Goal: Task Accomplishment & Management: Manage account settings

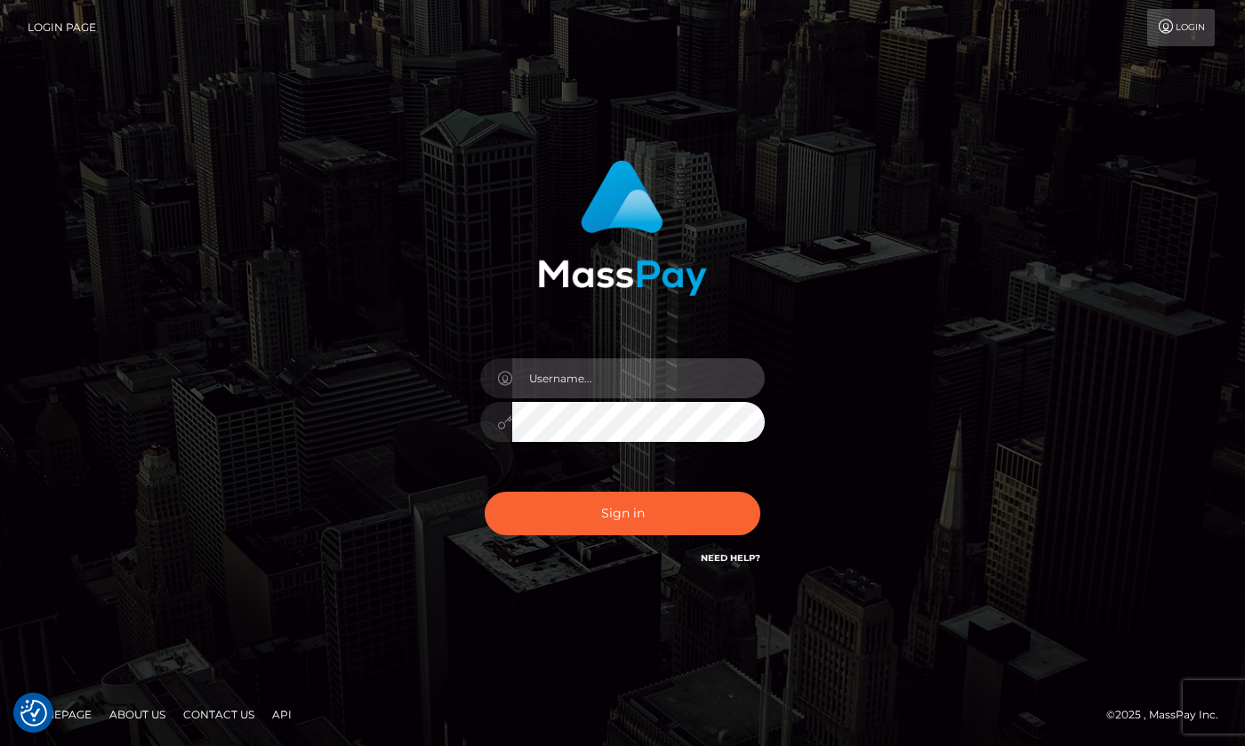
type input "hello.feetfinder"
drag, startPoint x: 680, startPoint y: 378, endPoint x: 703, endPoint y: 389, distance: 24.7
click at [680, 378] on input "hello.feetfinder" at bounding box center [638, 378] width 253 height 40
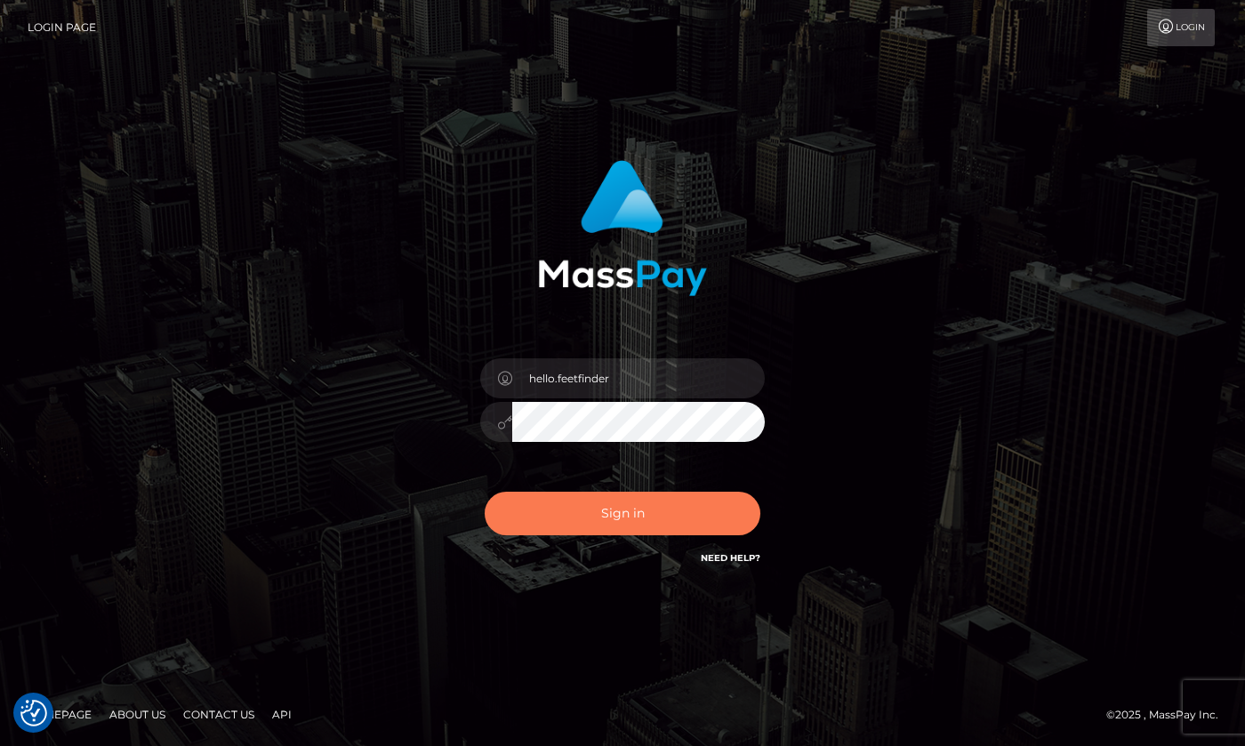
drag, startPoint x: 673, startPoint y: 519, endPoint x: 672, endPoint y: 510, distance: 8.9
click at [672, 518] on button "Sign in" at bounding box center [623, 514] width 276 height 44
type input "hello.feetfinder"
click at [649, 515] on button "Sign in" at bounding box center [623, 514] width 276 height 44
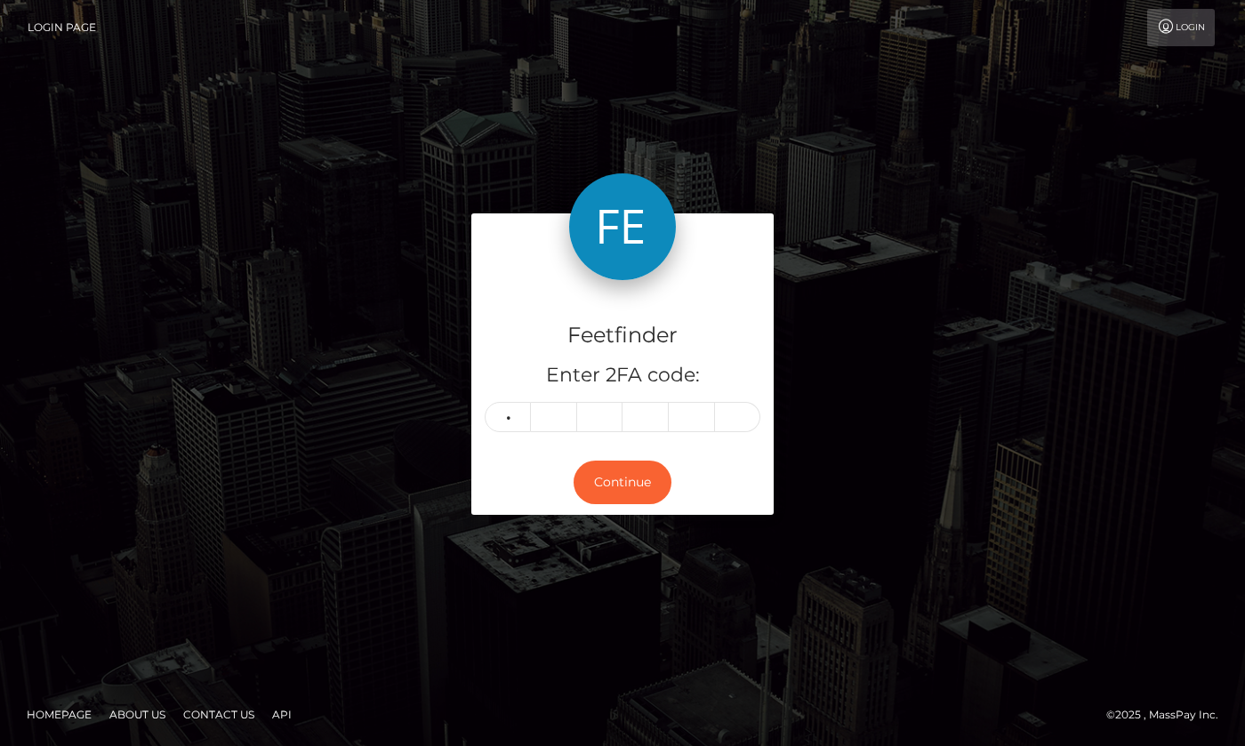
type input "0"
type input "8"
type input "4"
type input "9"
type input "4"
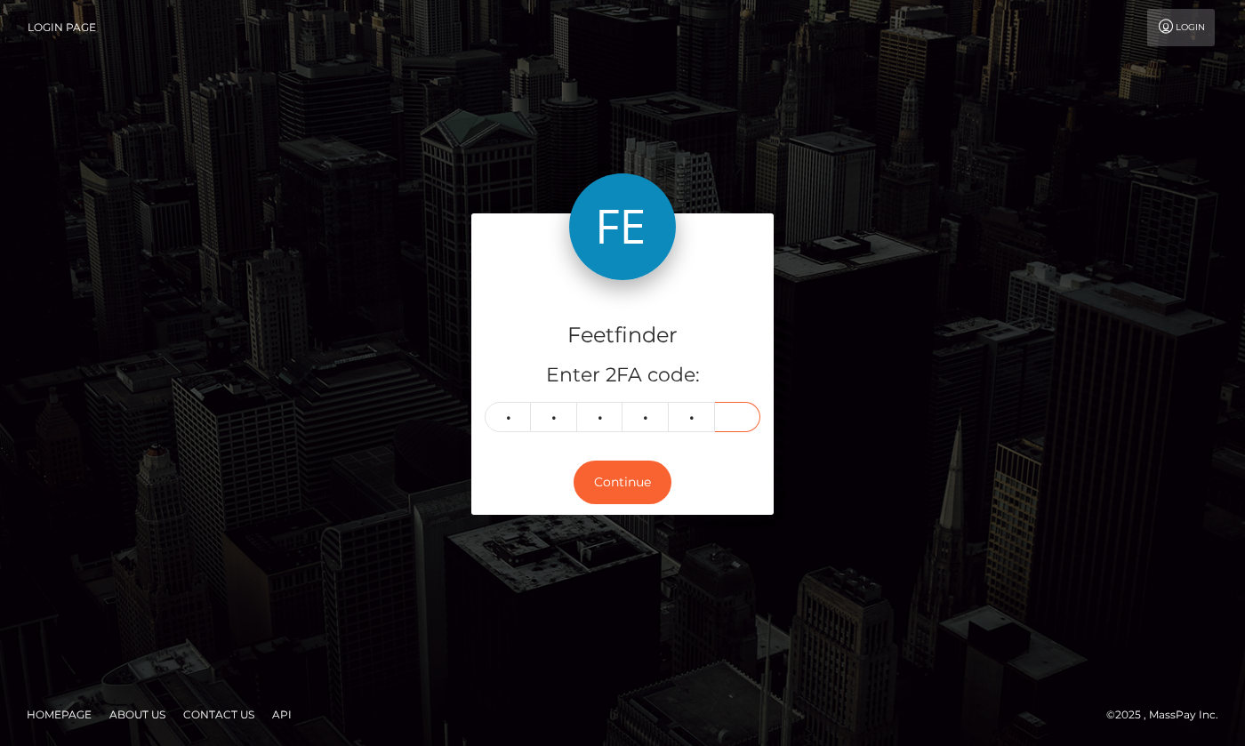
type input "0"
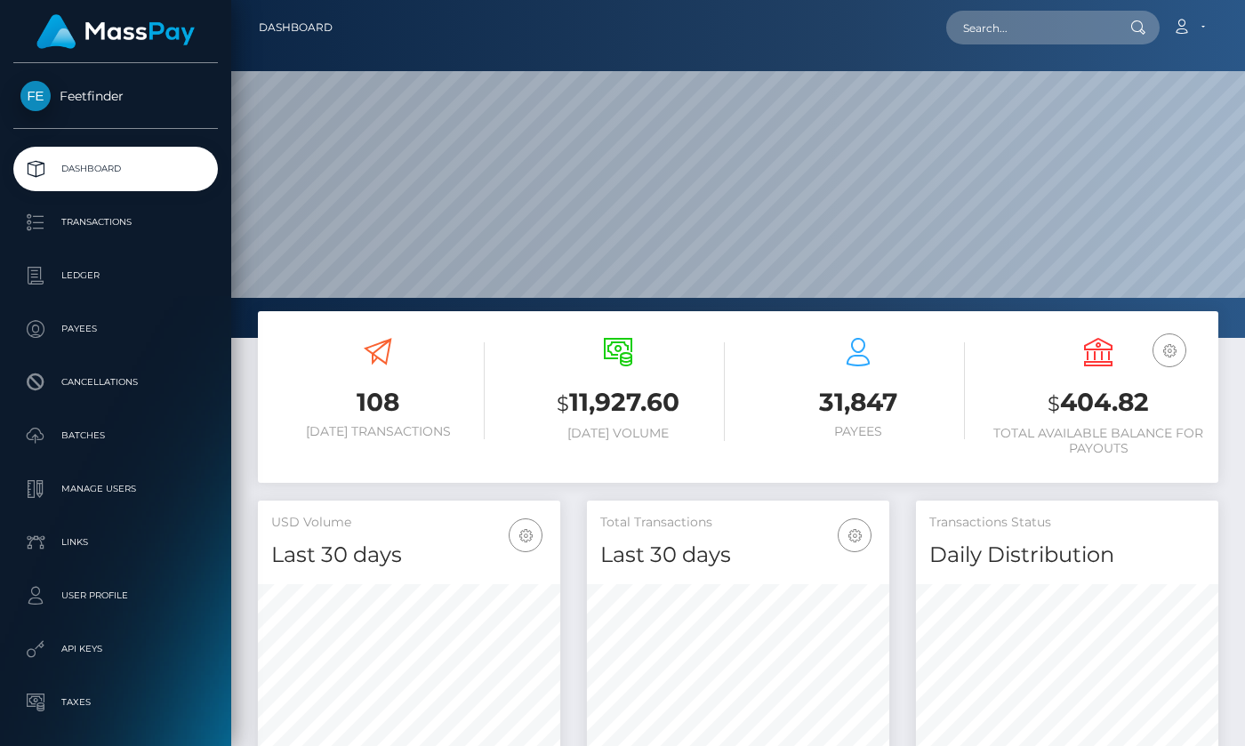
scroll to position [316, 302]
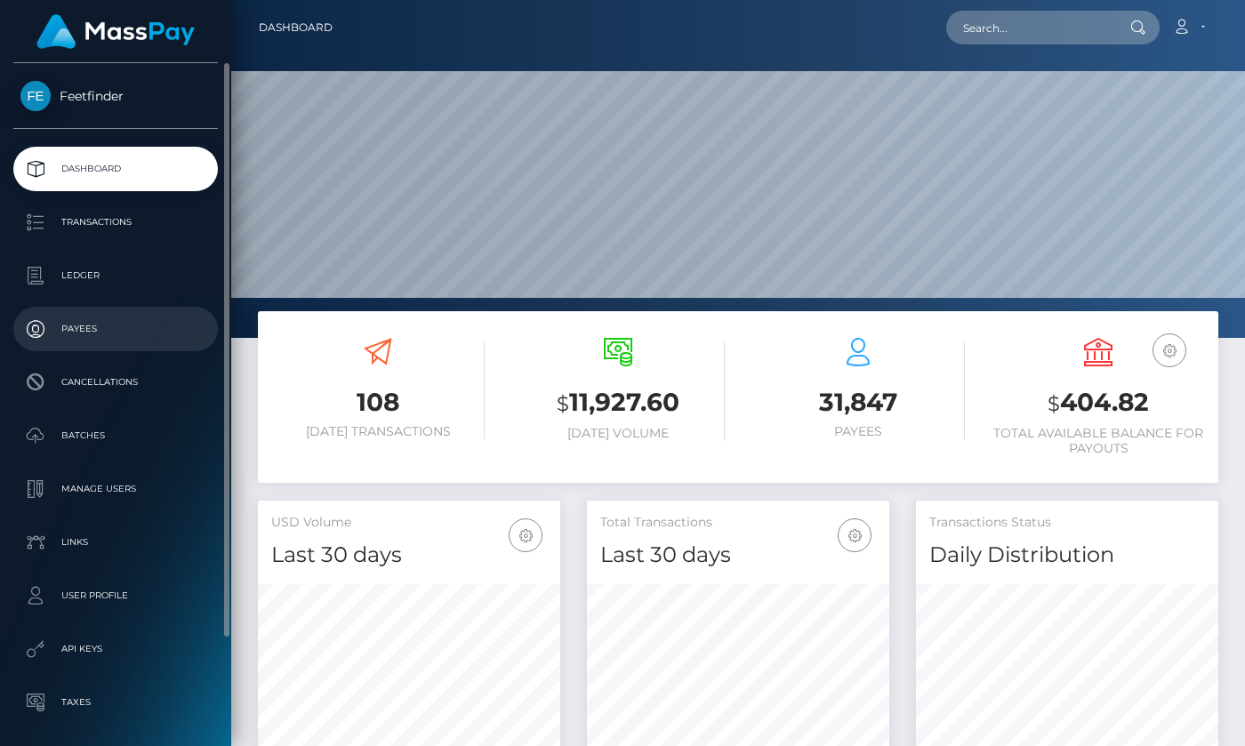
click at [97, 339] on p "Payees" at bounding box center [115, 329] width 190 height 27
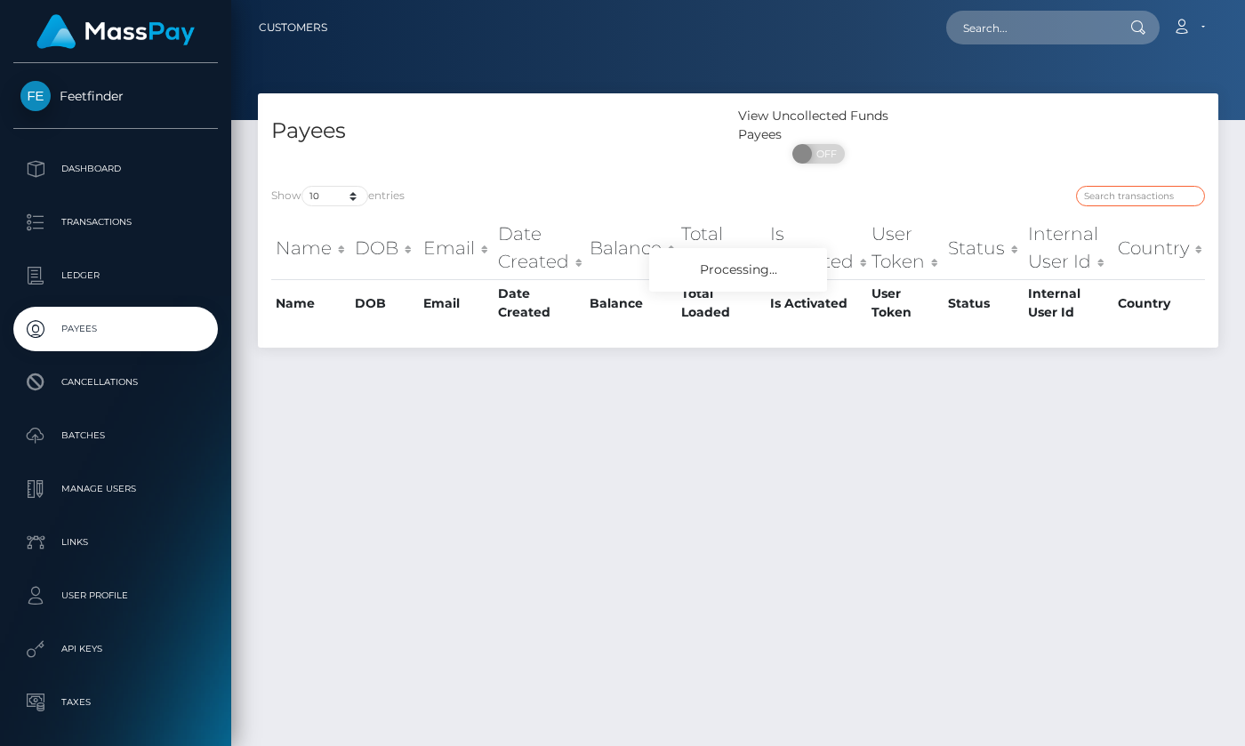
click at [1133, 198] on input "search" at bounding box center [1140, 196] width 129 height 20
paste input "8f19377e-8b5b-11f0-bd85-0694aced620b"
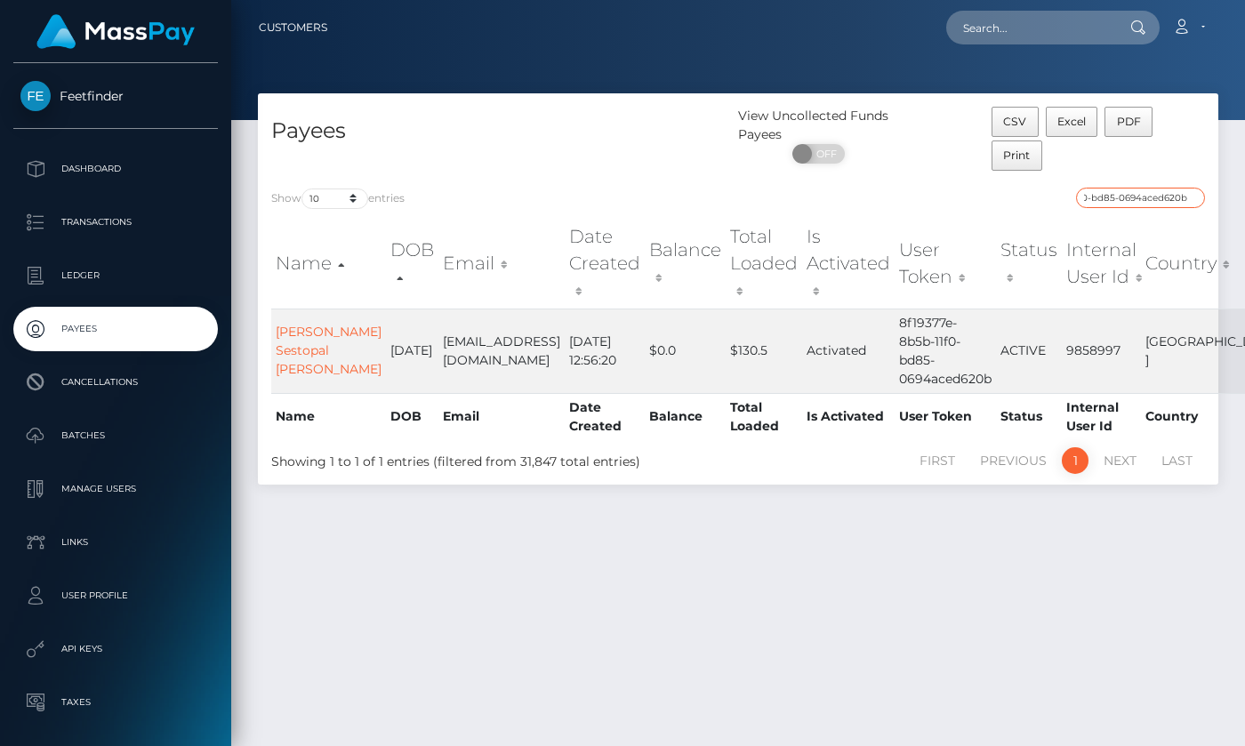
type input "8f19377e-8b5b-11f0-bd85-0694aced620b"
click at [296, 324] on link "Guadalupe Ivel Sestopal Gamero" at bounding box center [329, 350] width 106 height 53
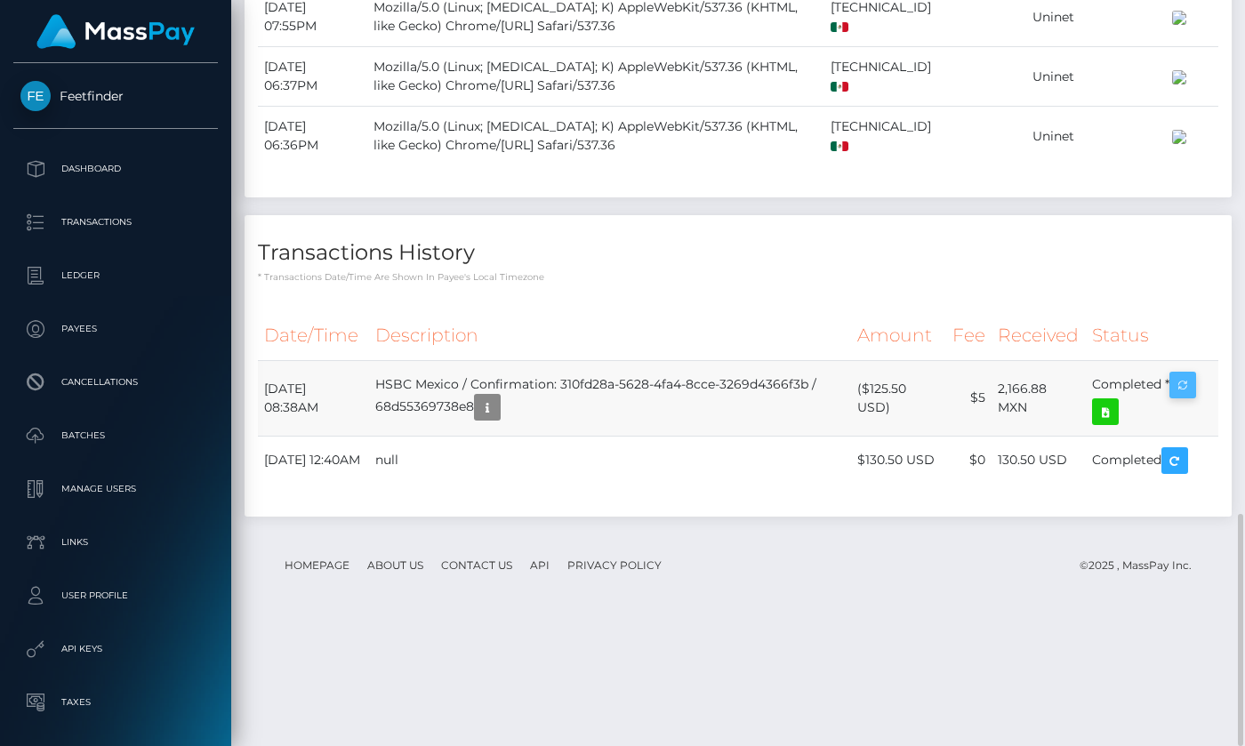
scroll to position [213, 302]
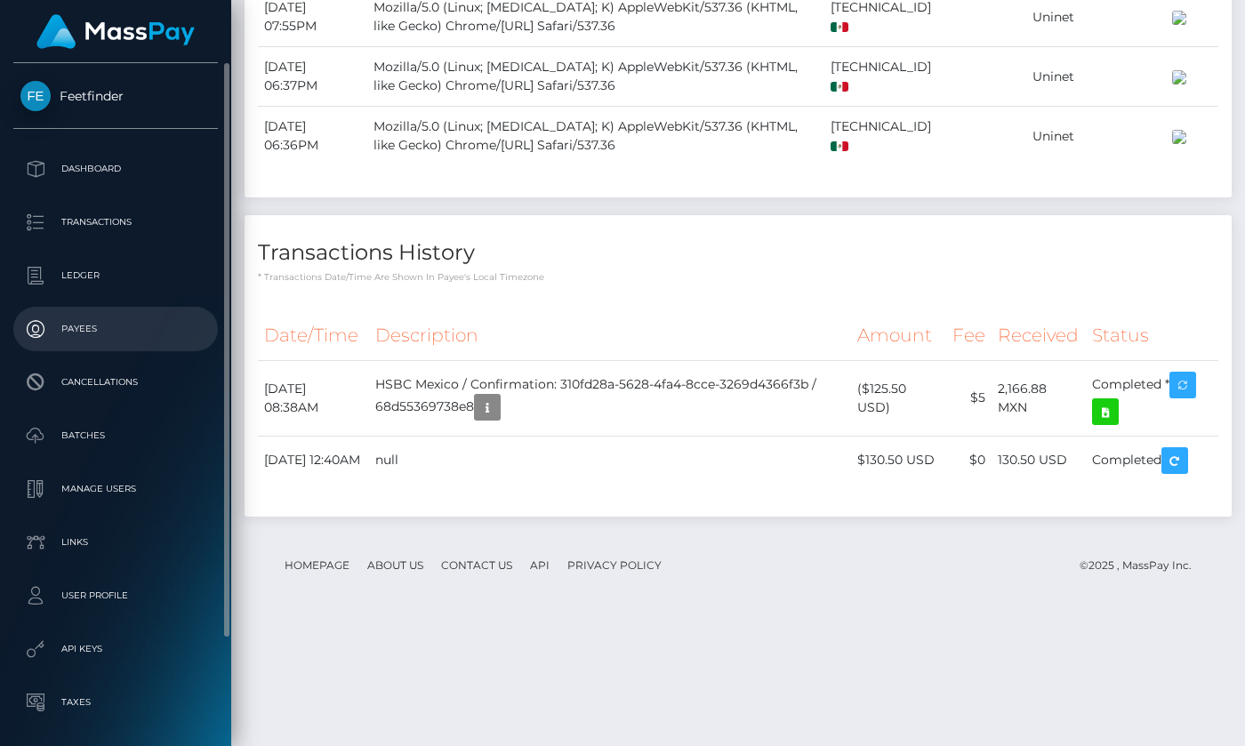
click at [78, 328] on p "Payees" at bounding box center [115, 329] width 190 height 27
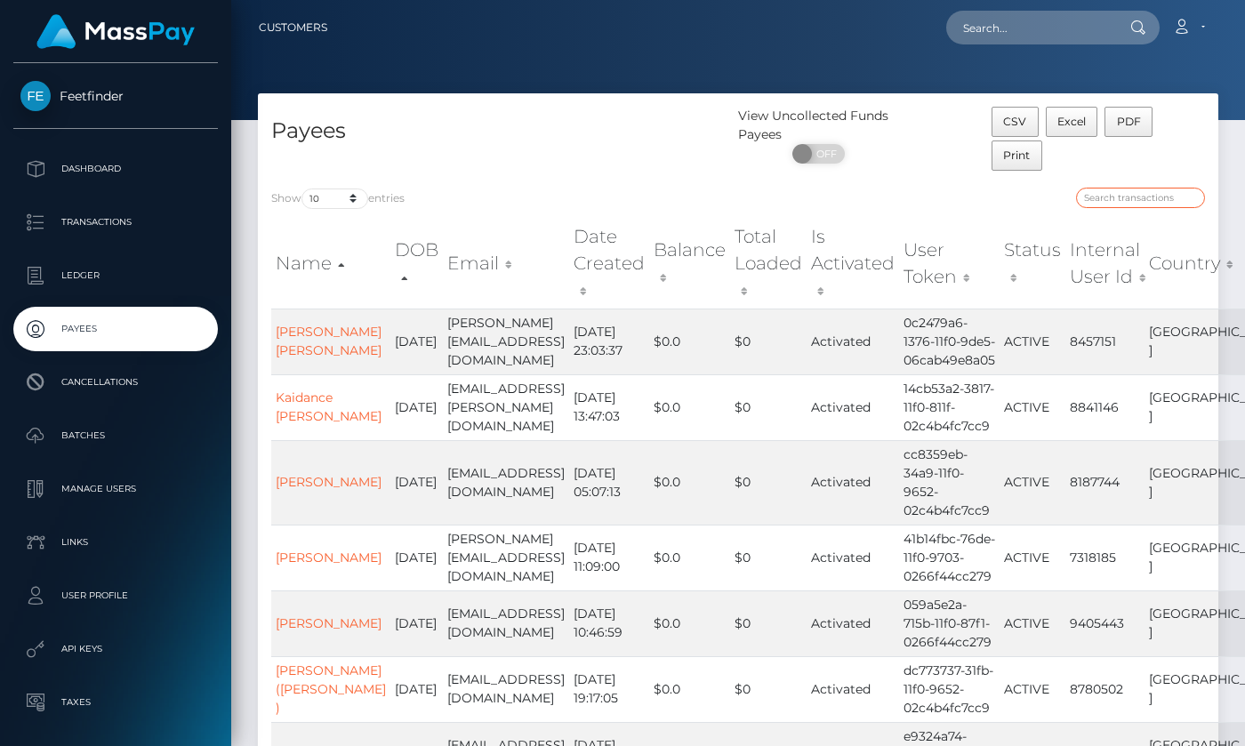
click at [1128, 197] on input "search" at bounding box center [1140, 198] width 129 height 20
paste input "ellieclark350@gmail.com"
click at [1130, 190] on input "ellieclark350@gmail.com" at bounding box center [1140, 198] width 129 height 20
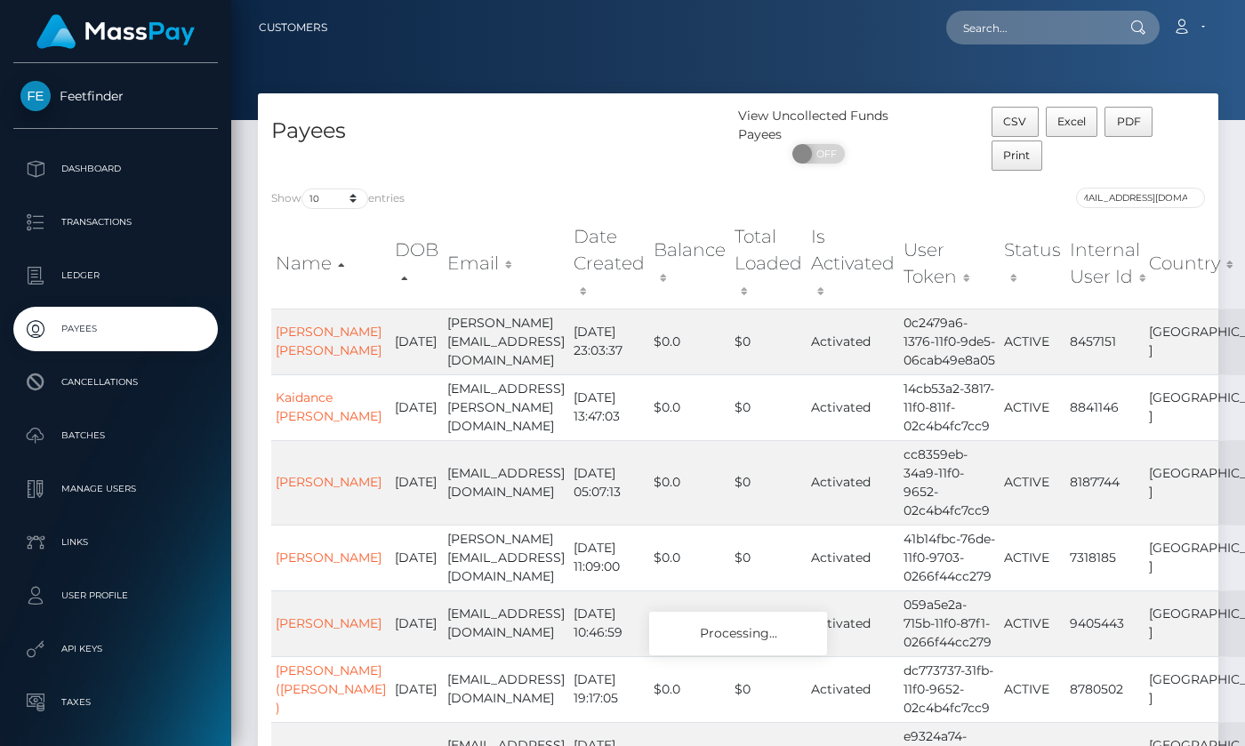
scroll to position [0, 0]
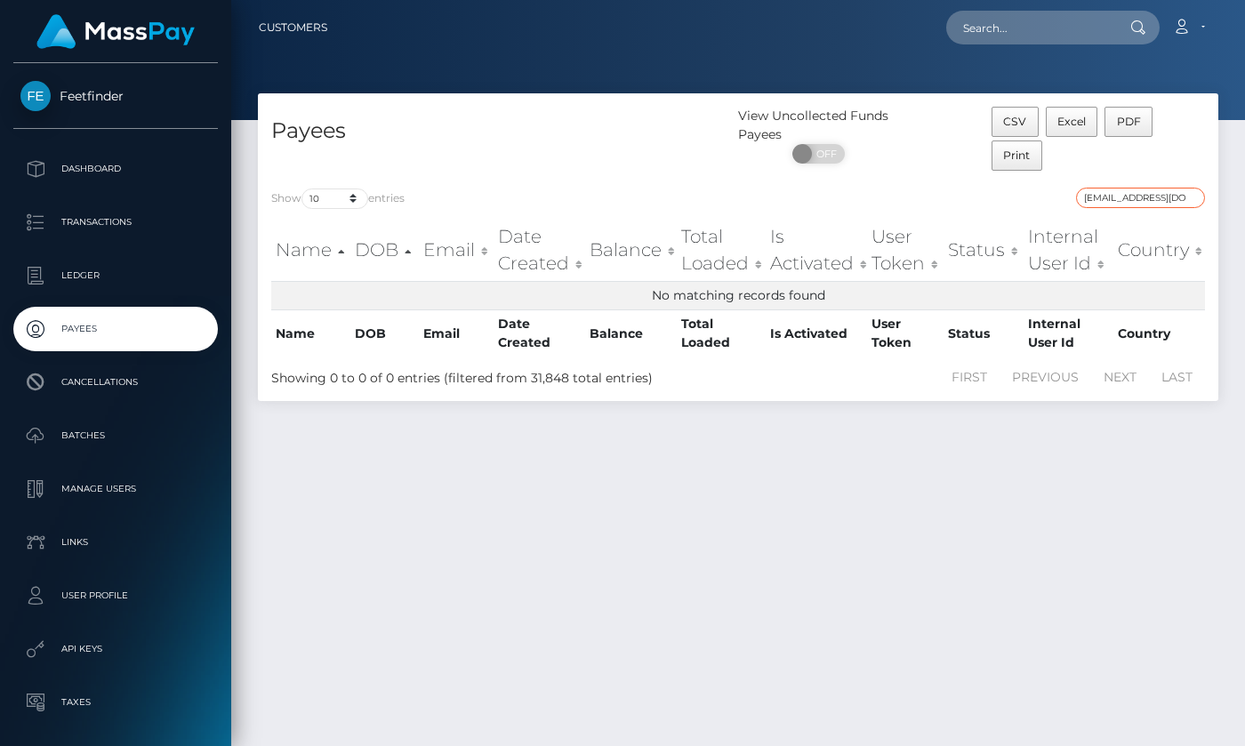
click at [1130, 201] on input "ellieclark350@gmail.com" at bounding box center [1140, 198] width 129 height 20
paste input "fe73bc17-9261-11f0-bd85-0694aced620b"
click at [1130, 201] on input "fe73bc17-9261-11f0-bd85-0694aced620b@gmail.com" at bounding box center [1140, 198] width 129 height 20
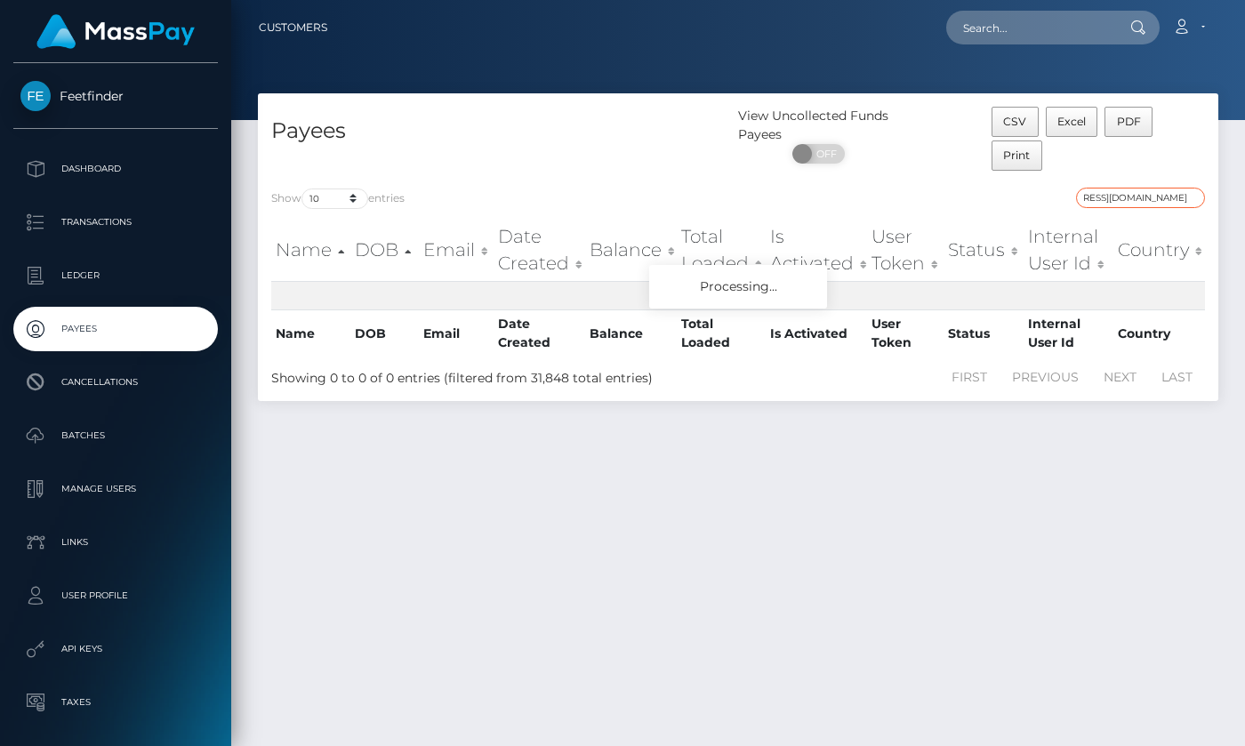
click at [1130, 201] on input "fe73bc17-9261-11f0-bd85-0694aced620b@gmail.com" at bounding box center [1140, 198] width 129 height 20
paste input "search"
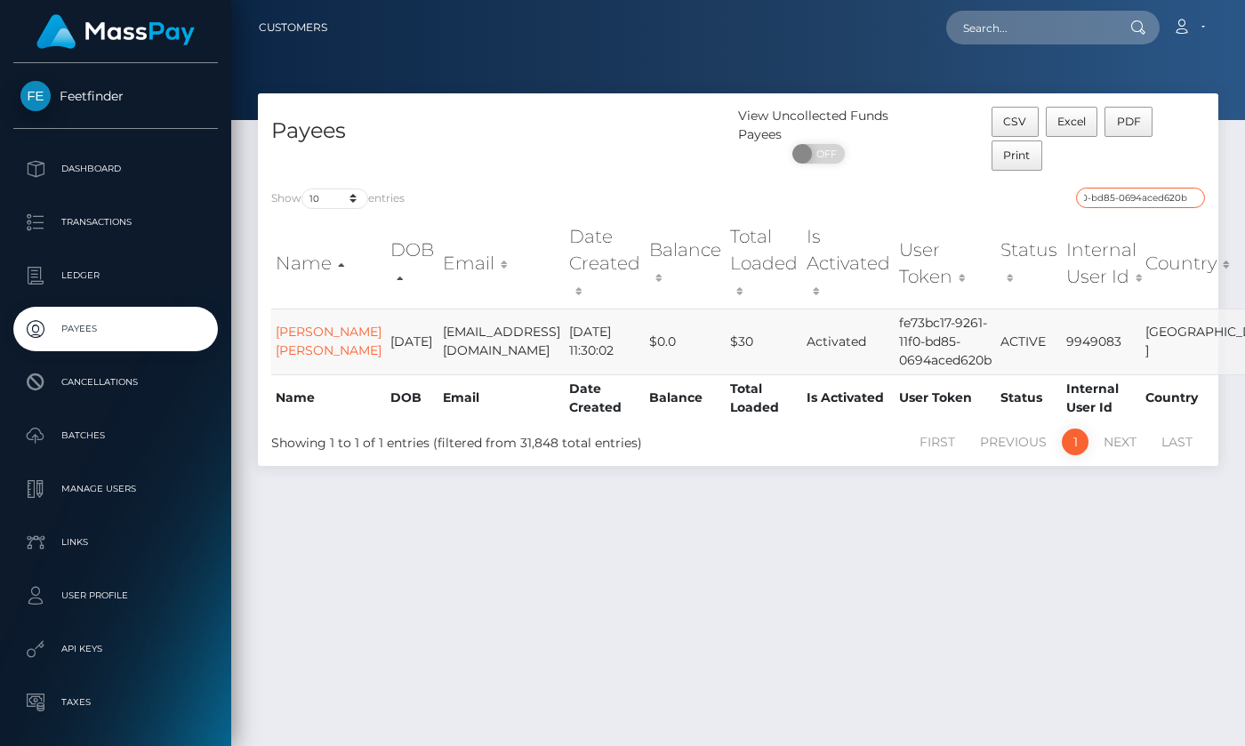
type input "fe73bc17-9261-11f0-bd85-0694aced620b"
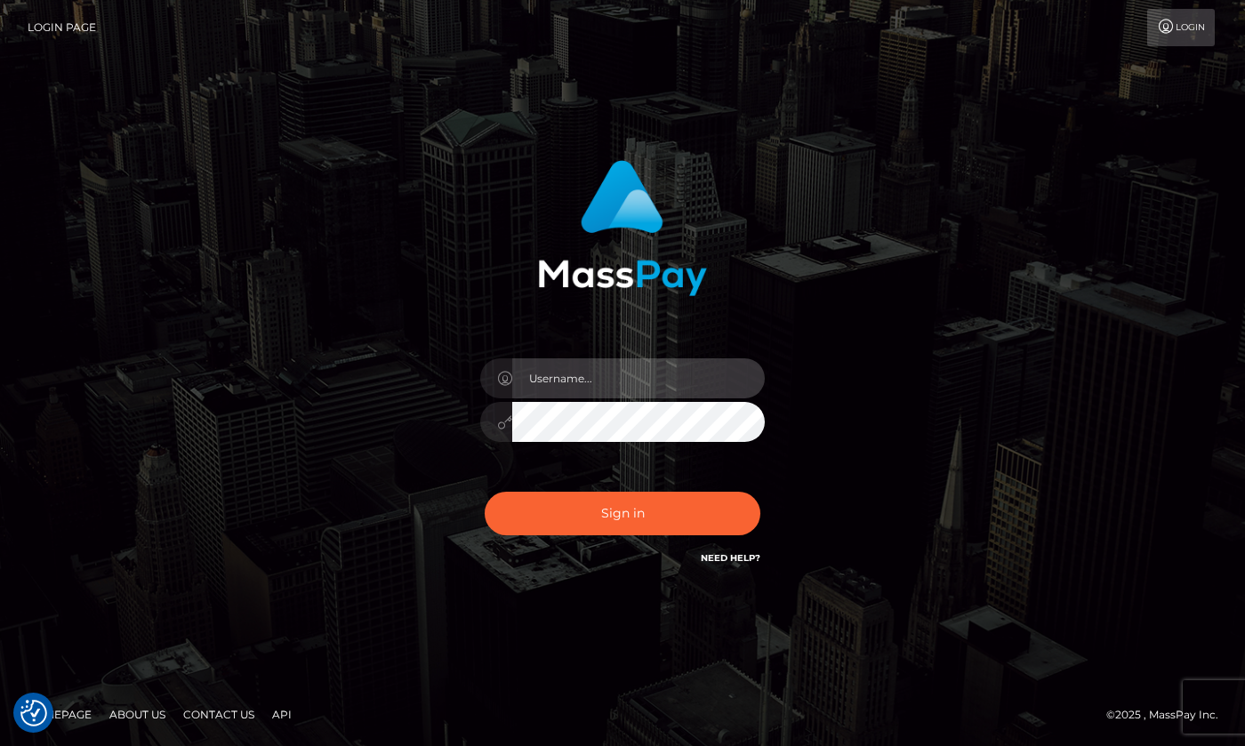
type input "hello.feetfinder"
click at [665, 389] on input "hello.feetfinder" at bounding box center [638, 378] width 253 height 40
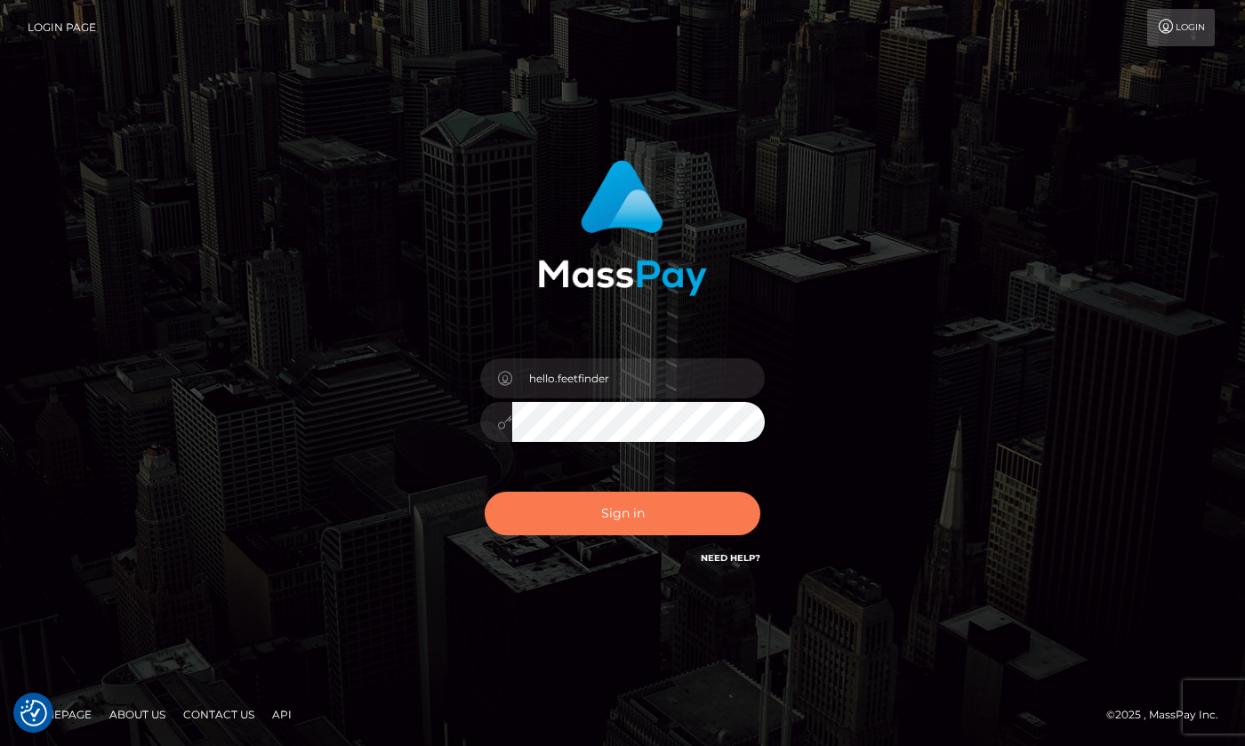
click at [679, 507] on button "Sign in" at bounding box center [623, 514] width 276 height 44
type input "hello.feetfinder"
click at [643, 510] on button "Sign in" at bounding box center [623, 514] width 276 height 44
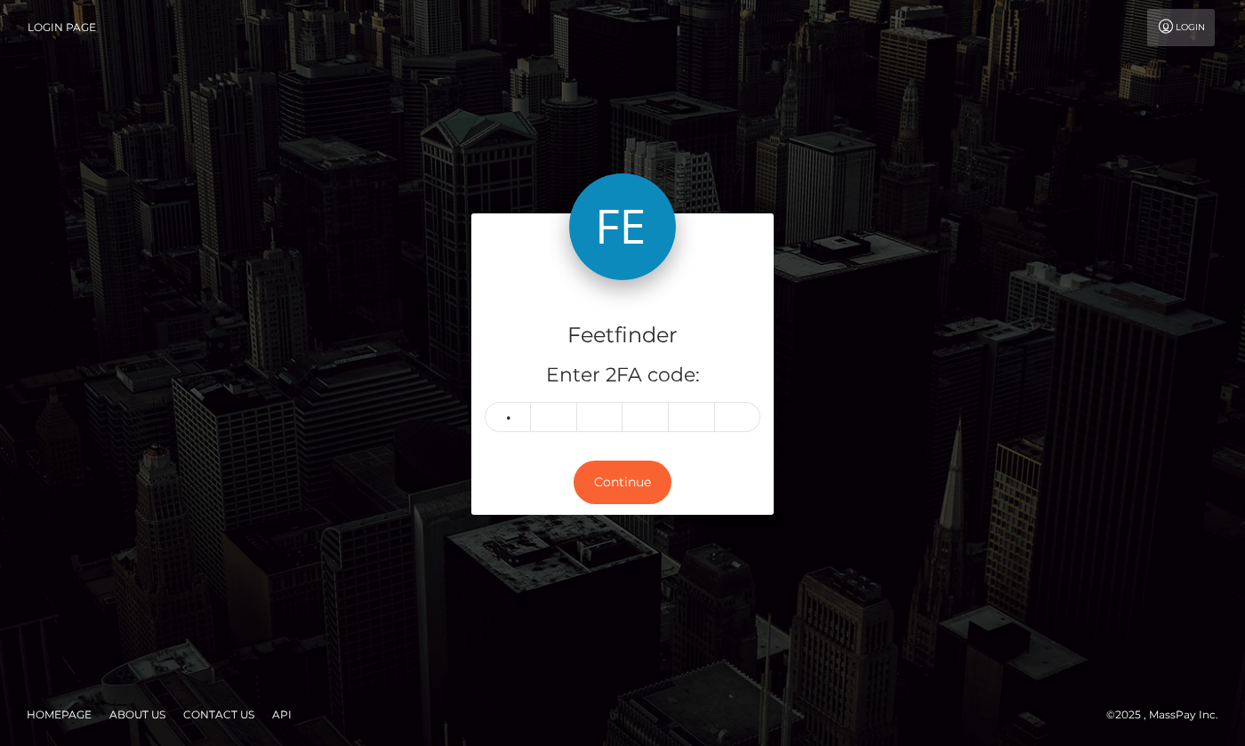
type input "7"
type input "1"
type input "0"
type input "3"
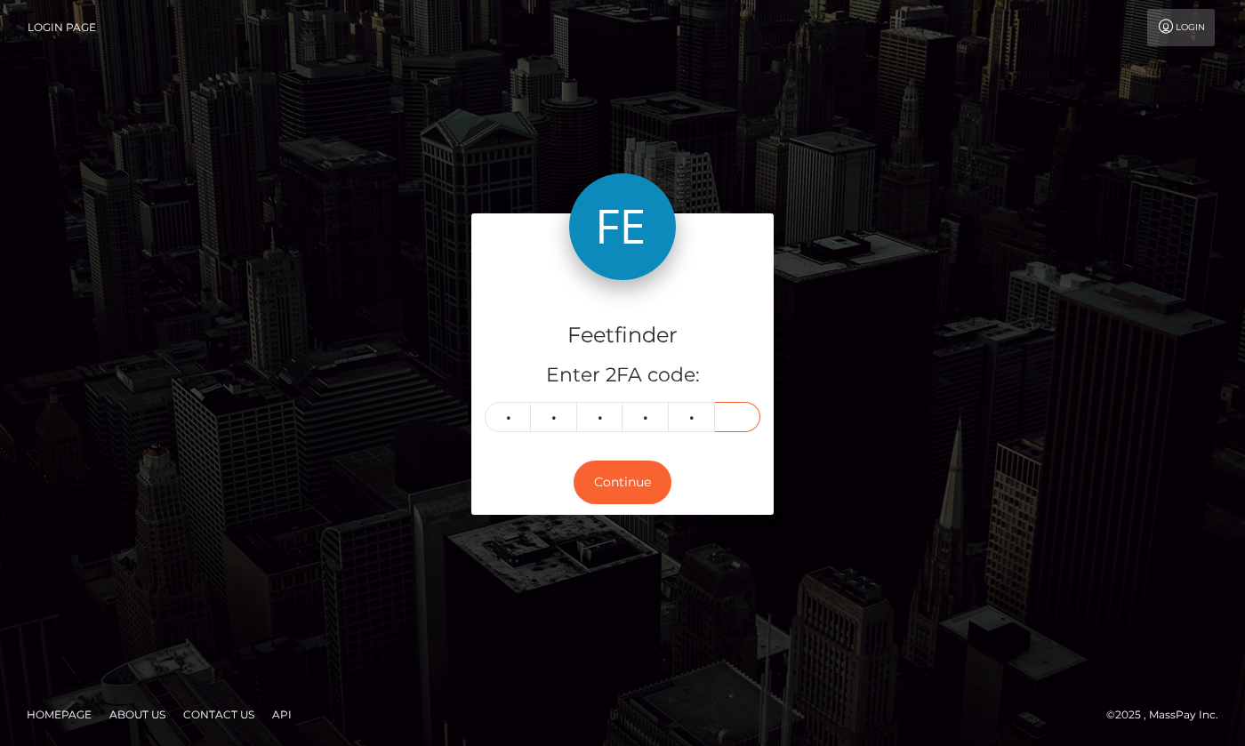
type input "8"
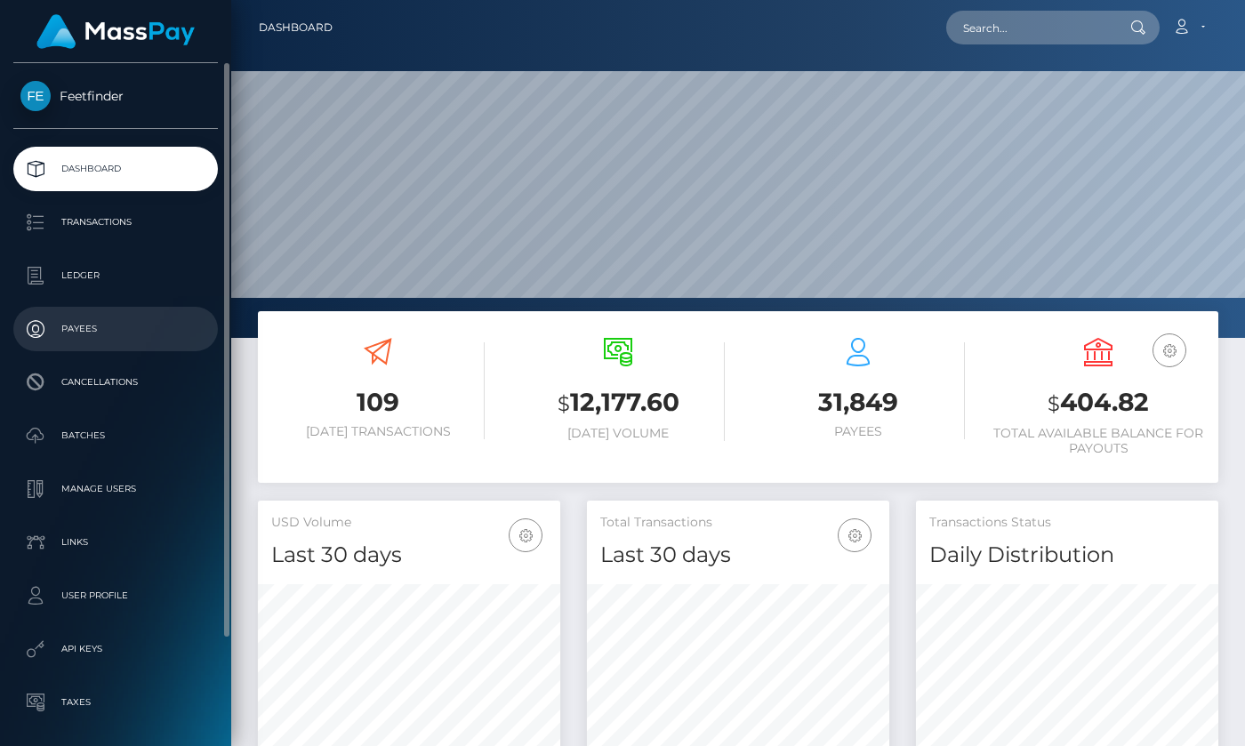
scroll to position [316, 302]
click at [93, 328] on p "Payees" at bounding box center [115, 329] width 190 height 27
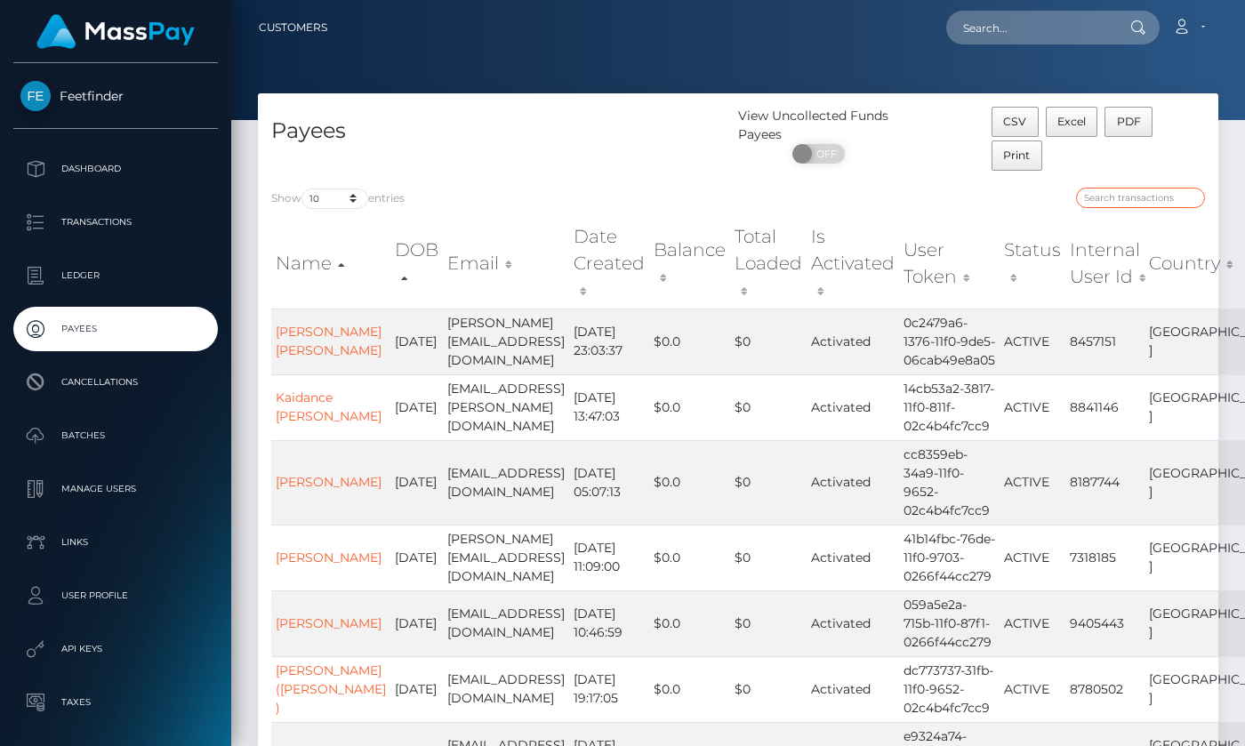
click at [1138, 195] on input "search" at bounding box center [1140, 198] width 129 height 20
paste input "bb22fdd3-7bdc-11f0-8023-0266f44cc279"
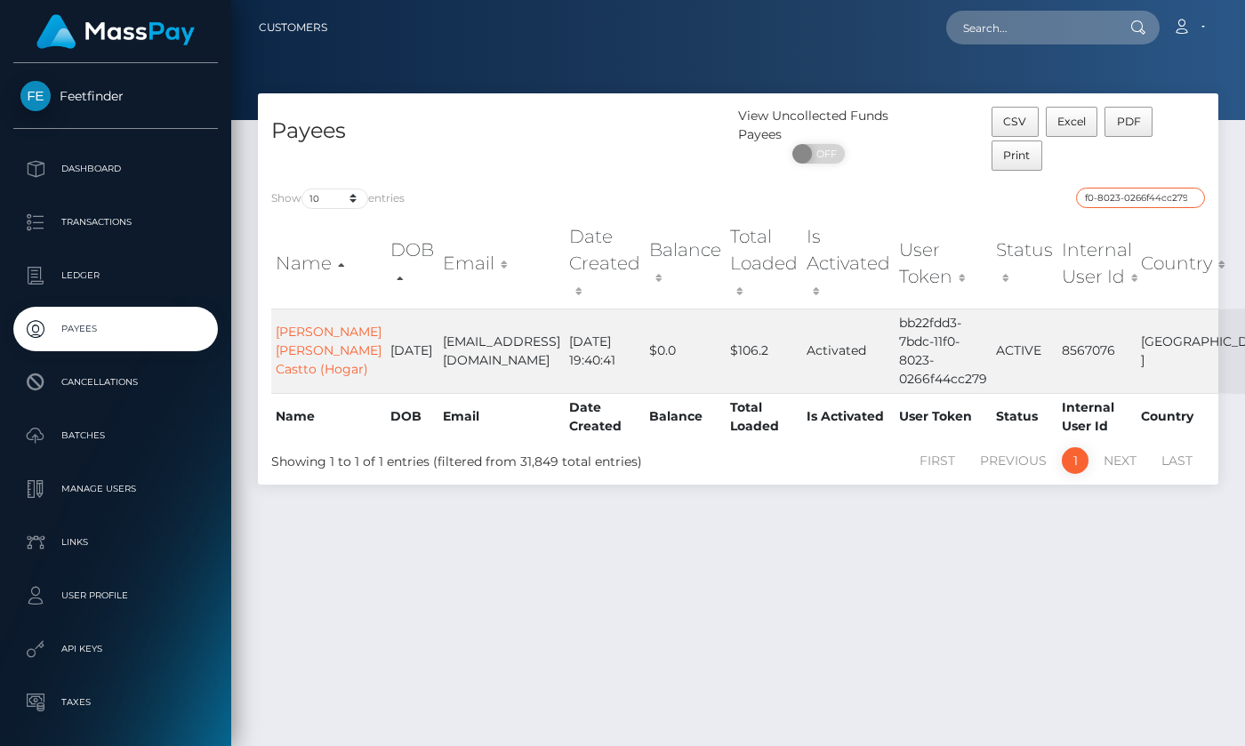
type input "bb22fdd3-7bdc-11f0-8023-0266f44cc279"
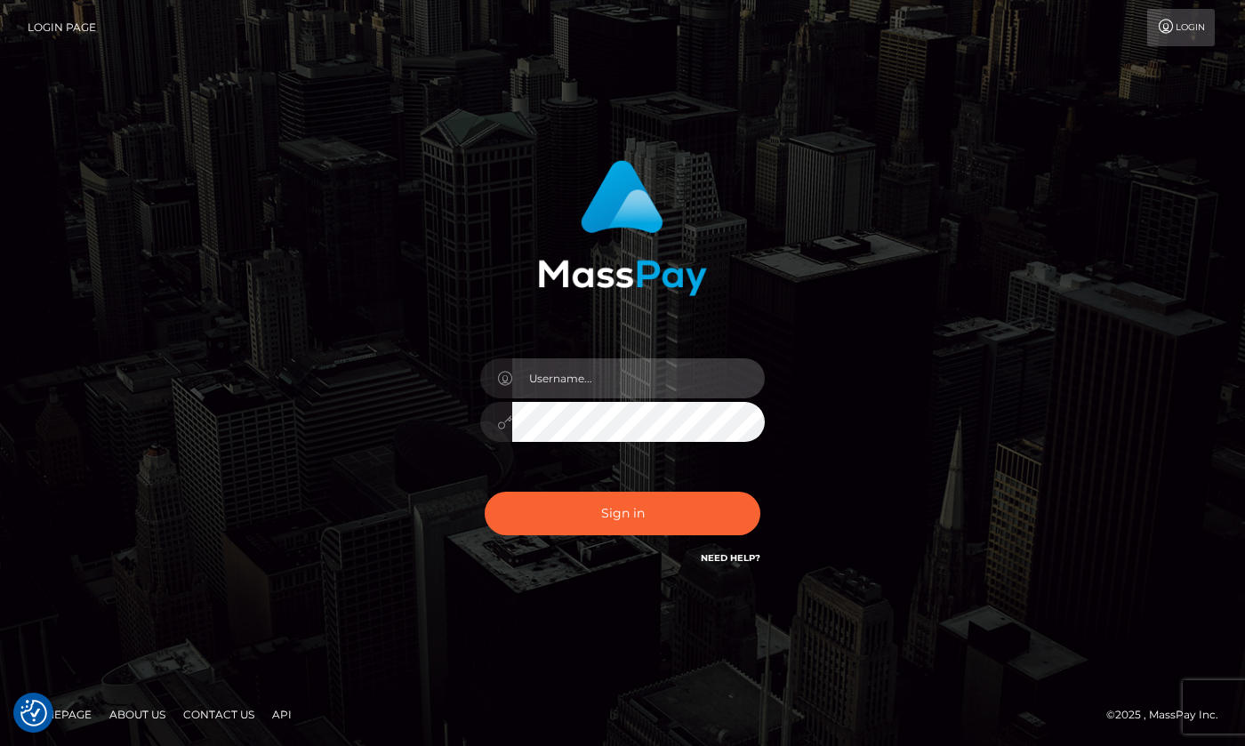
type input "hello.feetfinder"
click at [682, 385] on input "hello.feetfinder" at bounding box center [638, 378] width 253 height 40
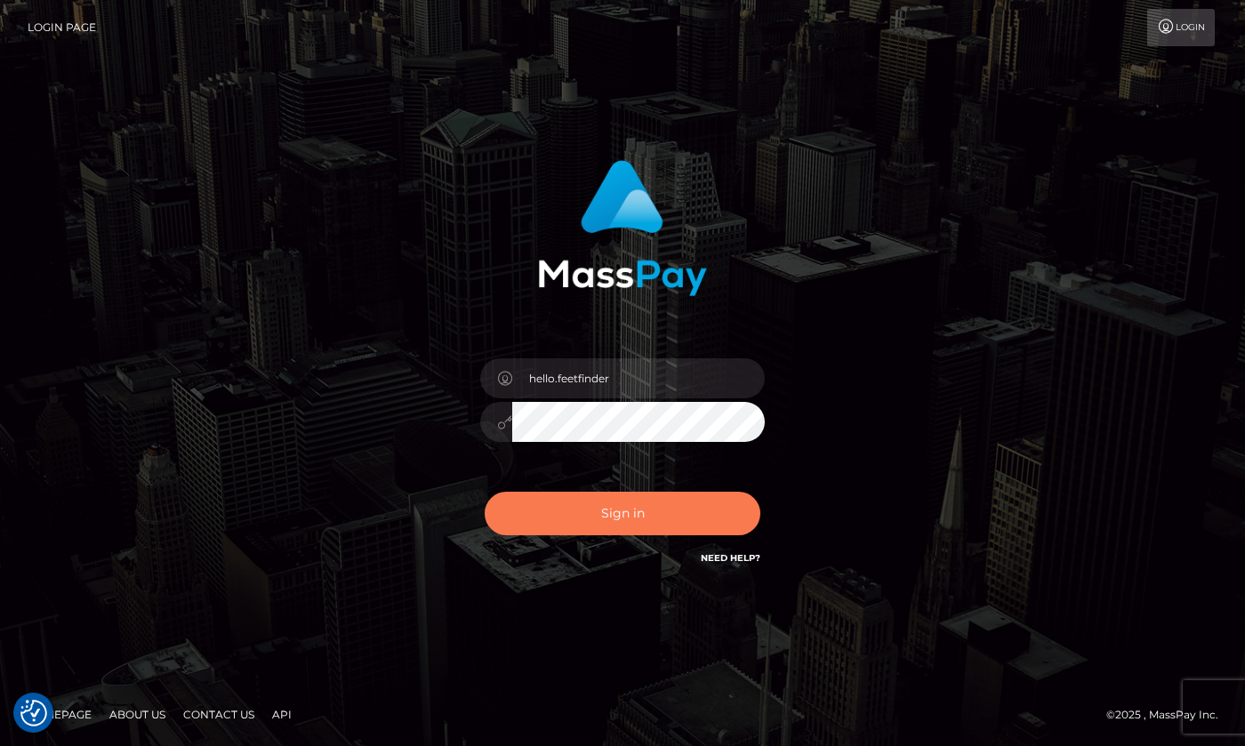
click at [701, 535] on button "Sign in" at bounding box center [623, 514] width 276 height 44
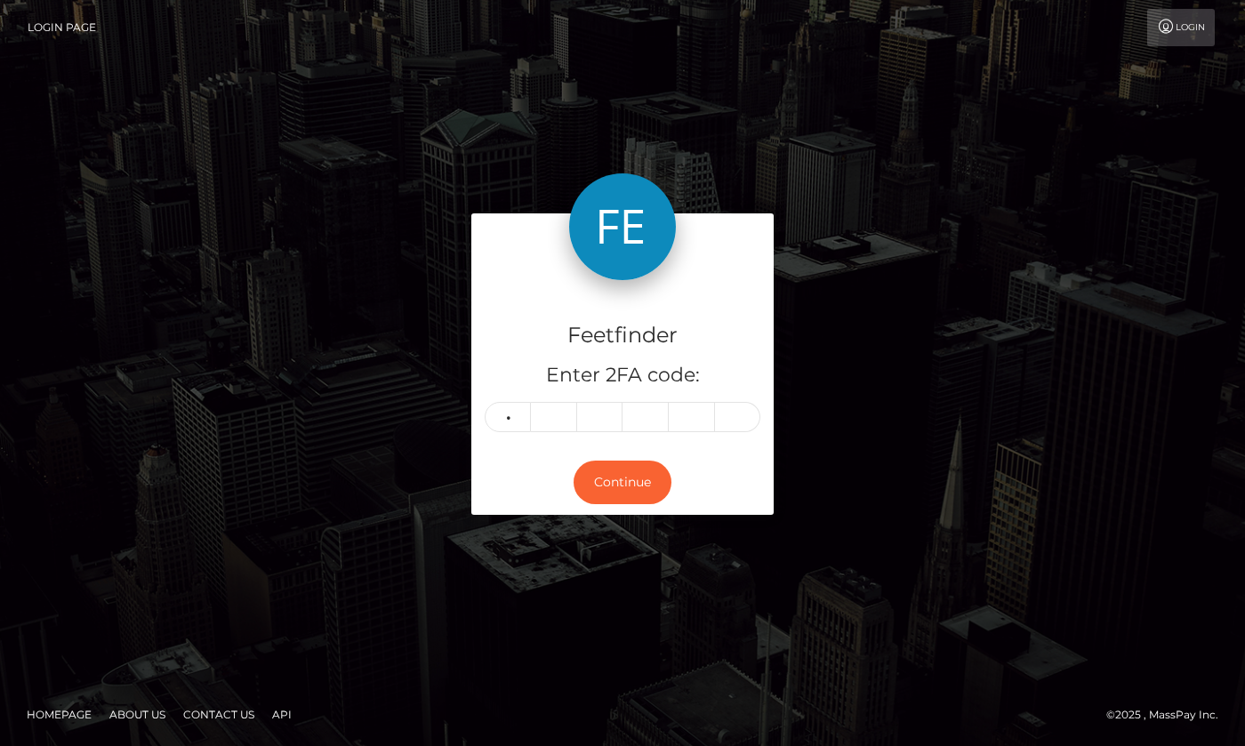
type input "3"
type input "5"
type input "9"
type input "4"
type input "3"
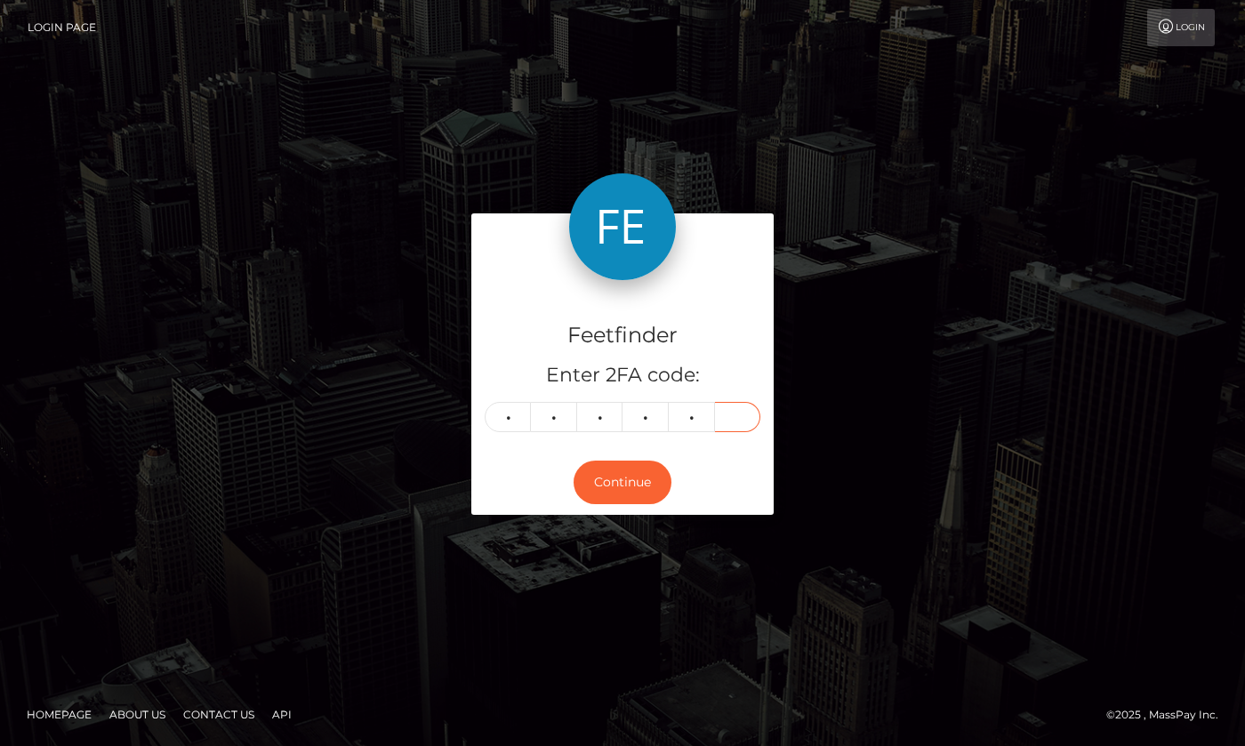
type input "2"
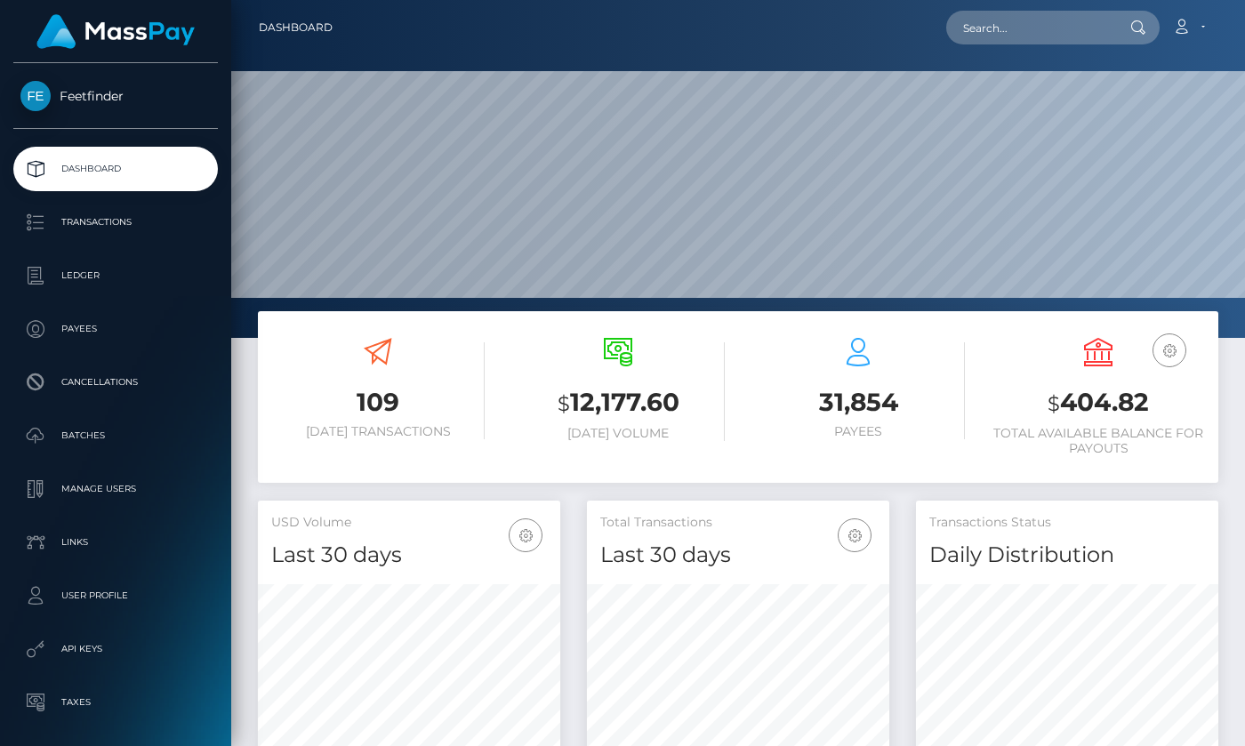
scroll to position [316, 302]
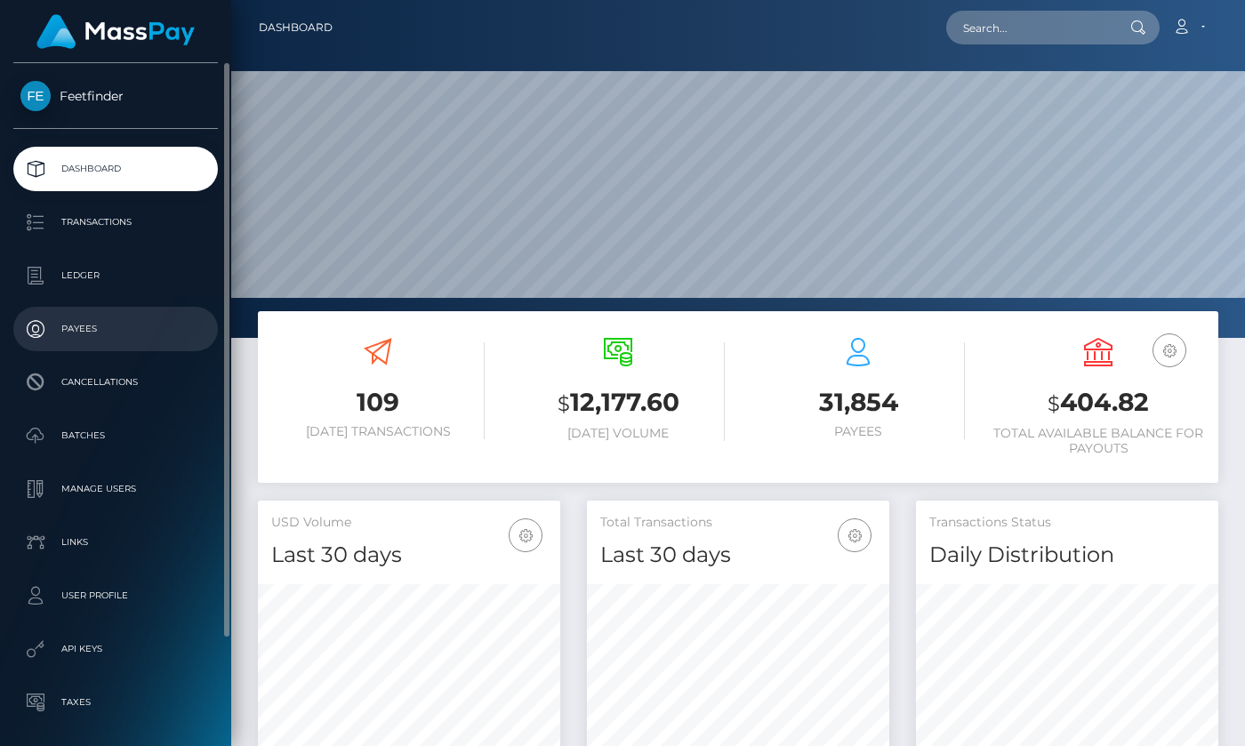
click at [83, 328] on p "Payees" at bounding box center [115, 329] width 190 height 27
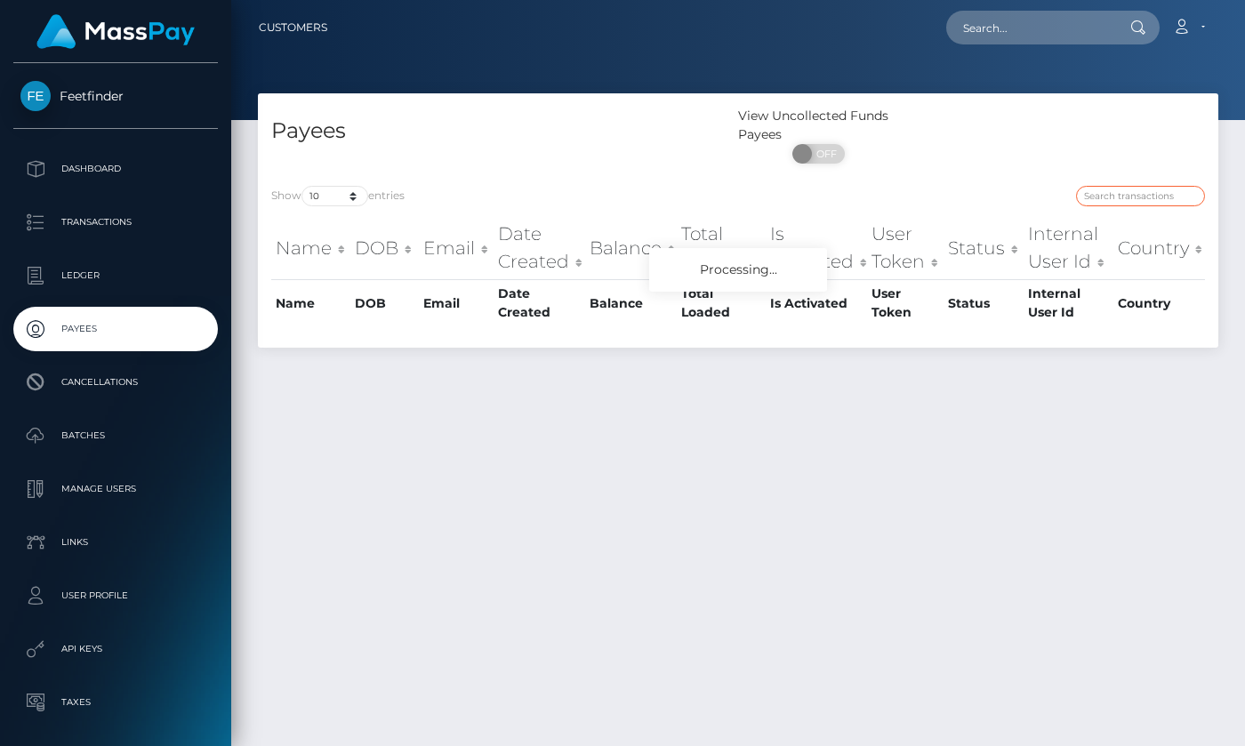
click at [1141, 197] on input "search" at bounding box center [1140, 196] width 129 height 20
paste input "f843629c-79e3-11f0-9703-0266f44cc279"
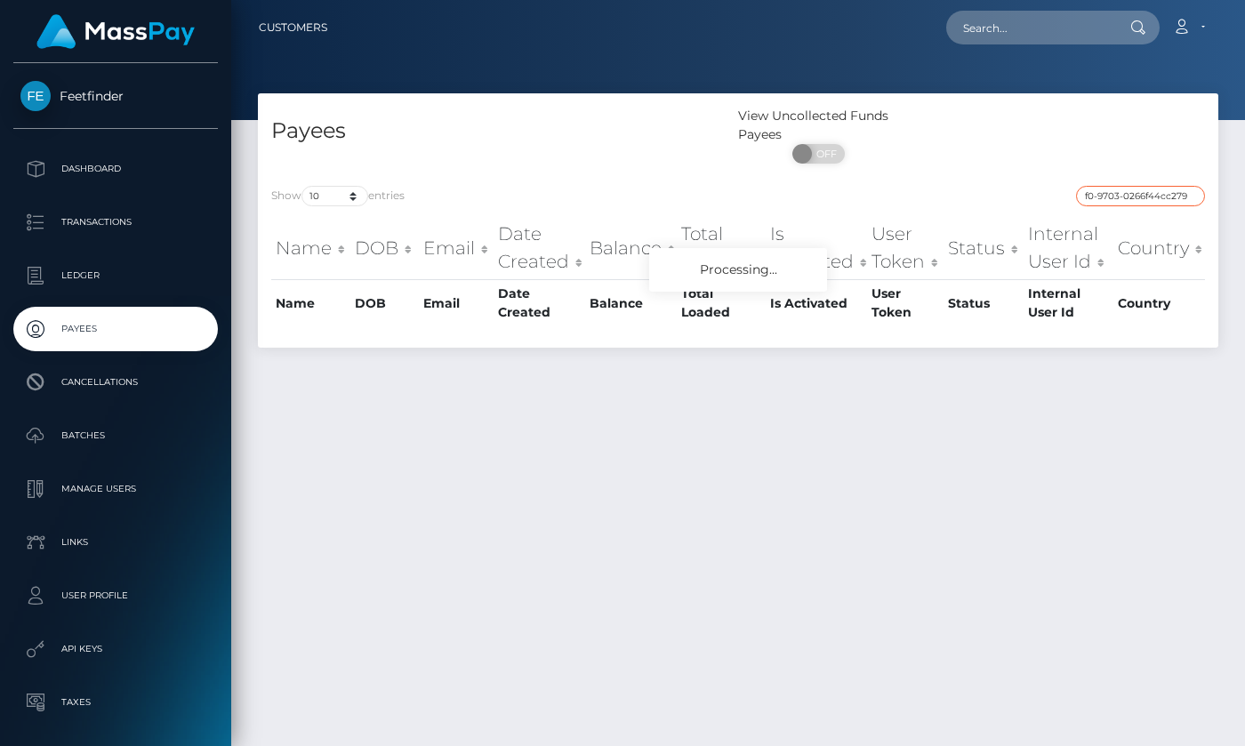
type input "f843629c-79e3-11f0-9703-0266f44cc279"
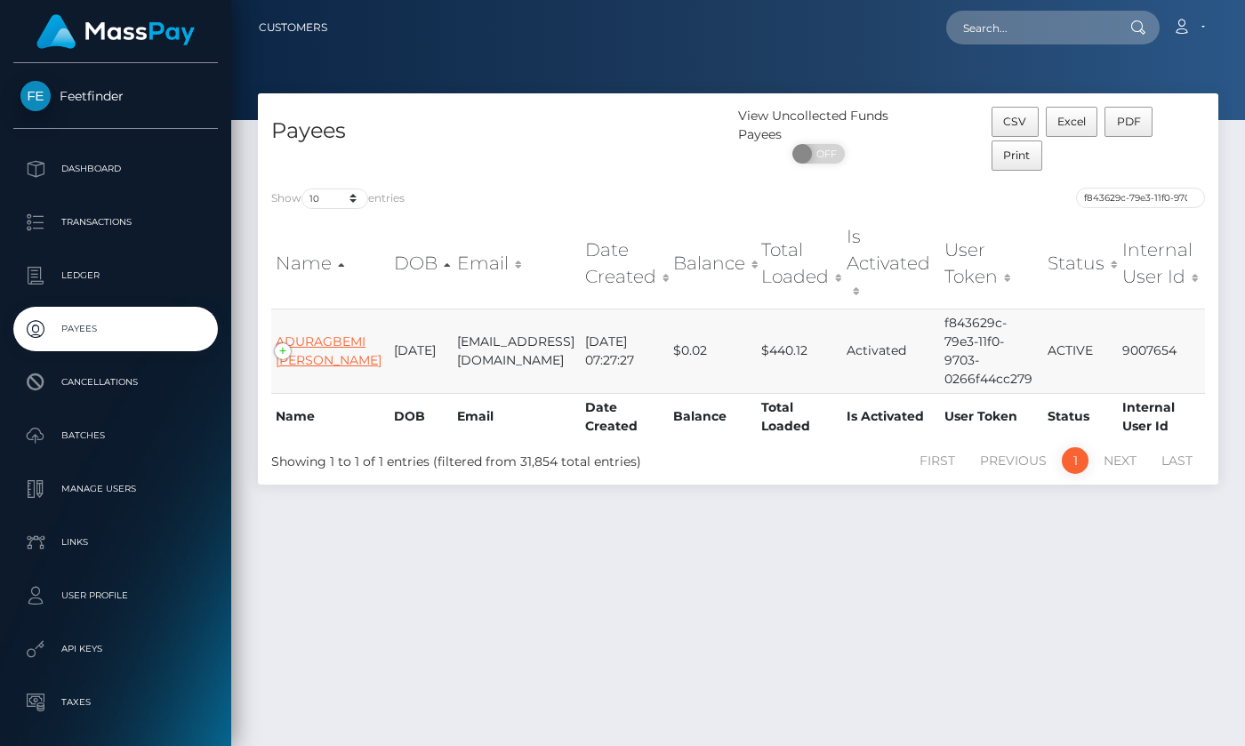
click at [315, 334] on link "ADURAGBEMI ELIZABETH BABALOLA" at bounding box center [329, 351] width 106 height 35
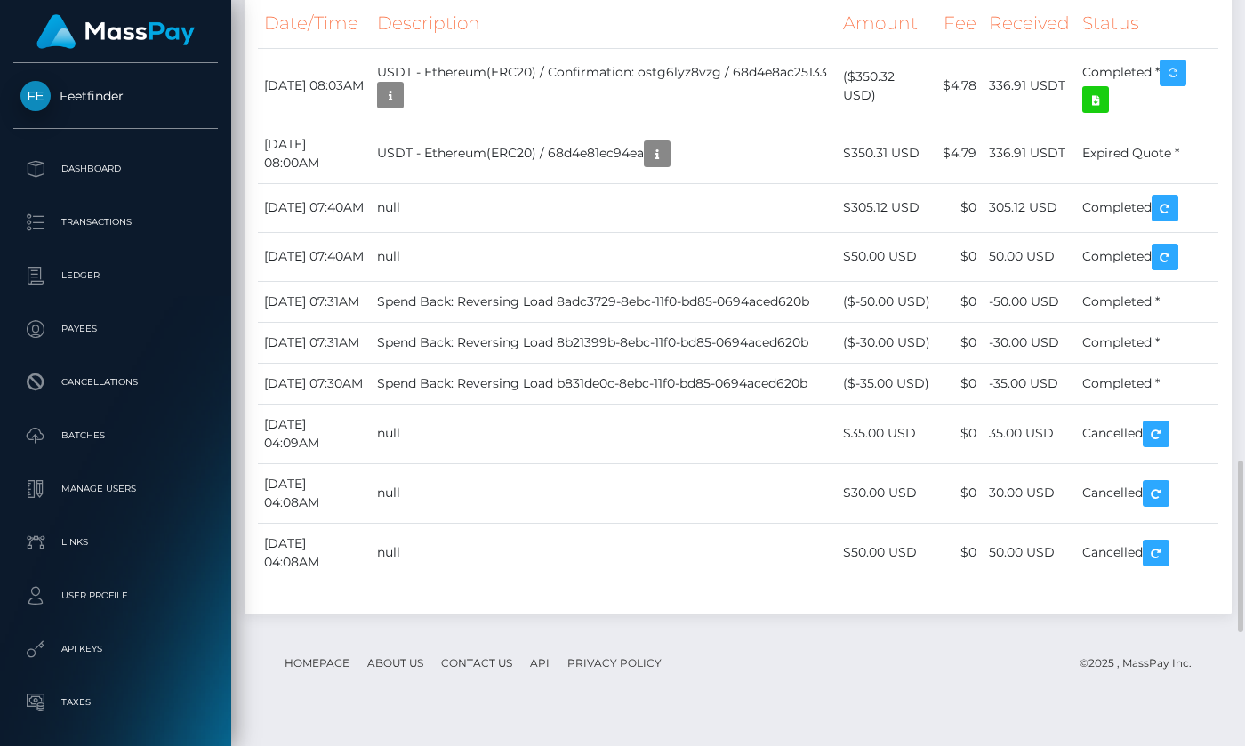
scroll to position [2335, 0]
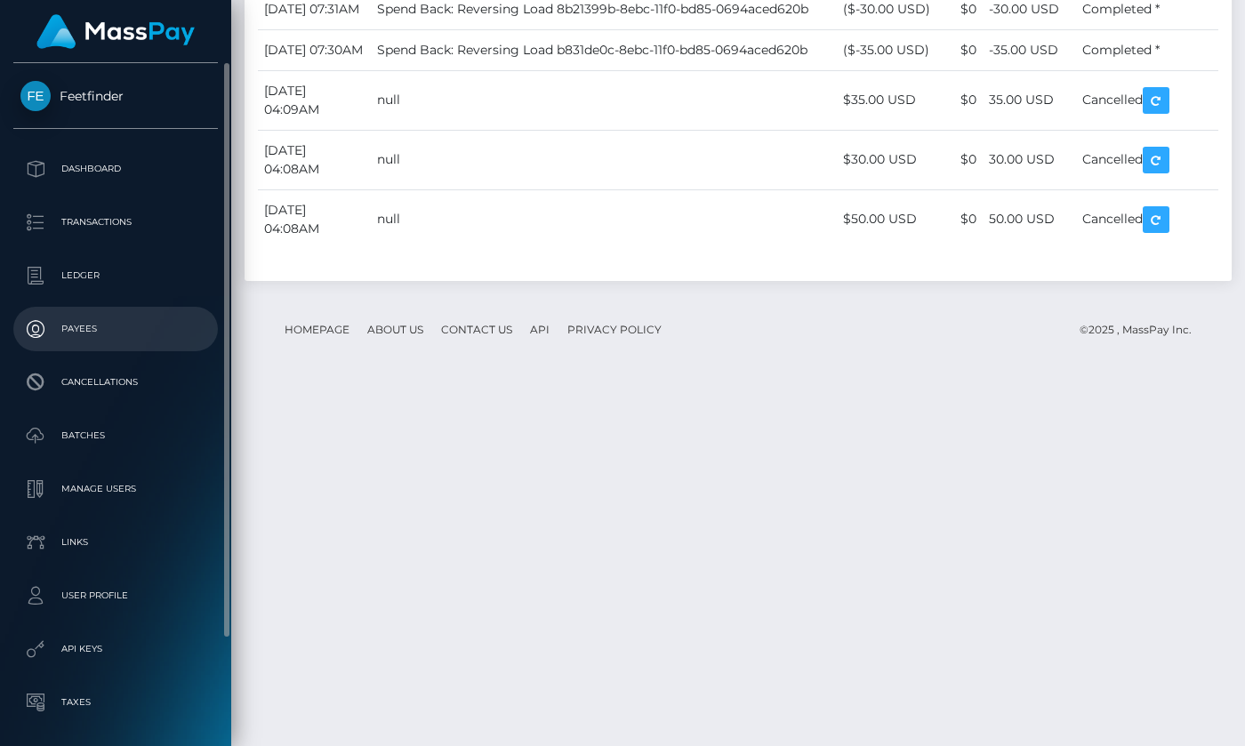
drag, startPoint x: 86, startPoint y: 281, endPoint x: 77, endPoint y: 310, distance: 29.8
click at [86, 281] on p "Ledger" at bounding box center [115, 275] width 190 height 27
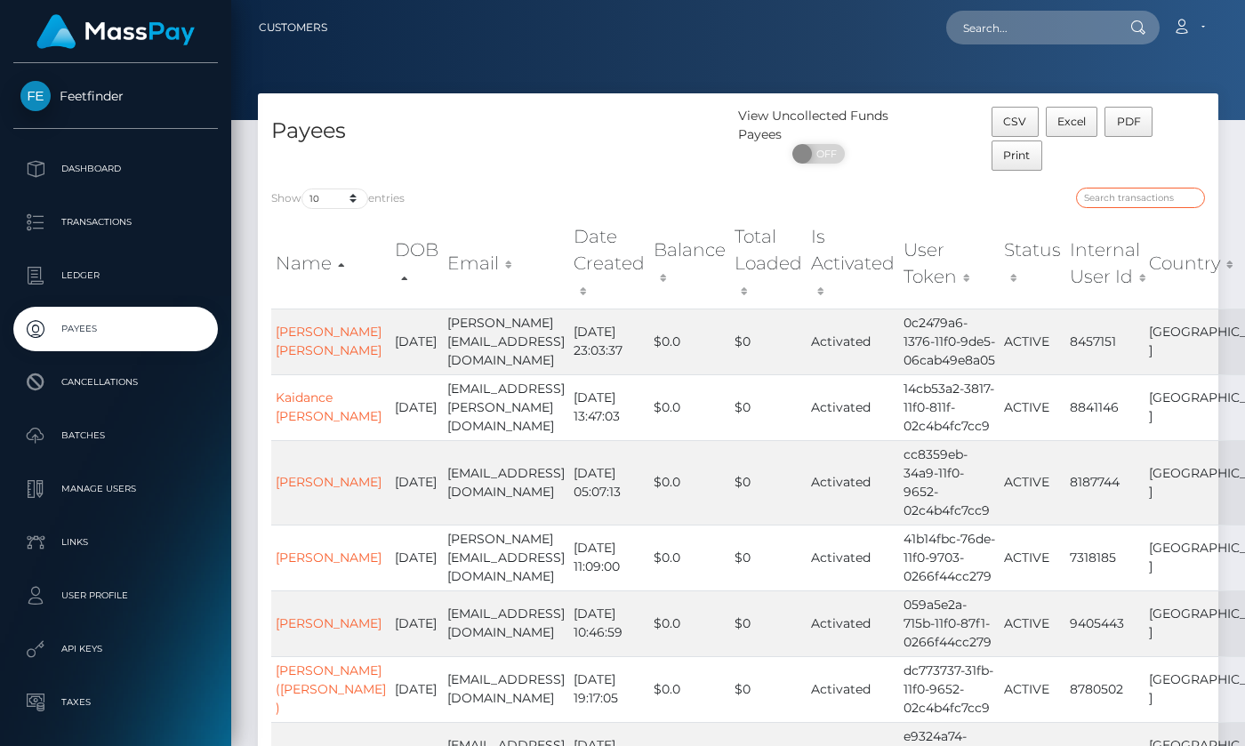
click at [1129, 202] on input "search" at bounding box center [1140, 198] width 129 height 20
paste input "fc11a997-5cdf-11f0-b1fb-02a8c2768cb9"
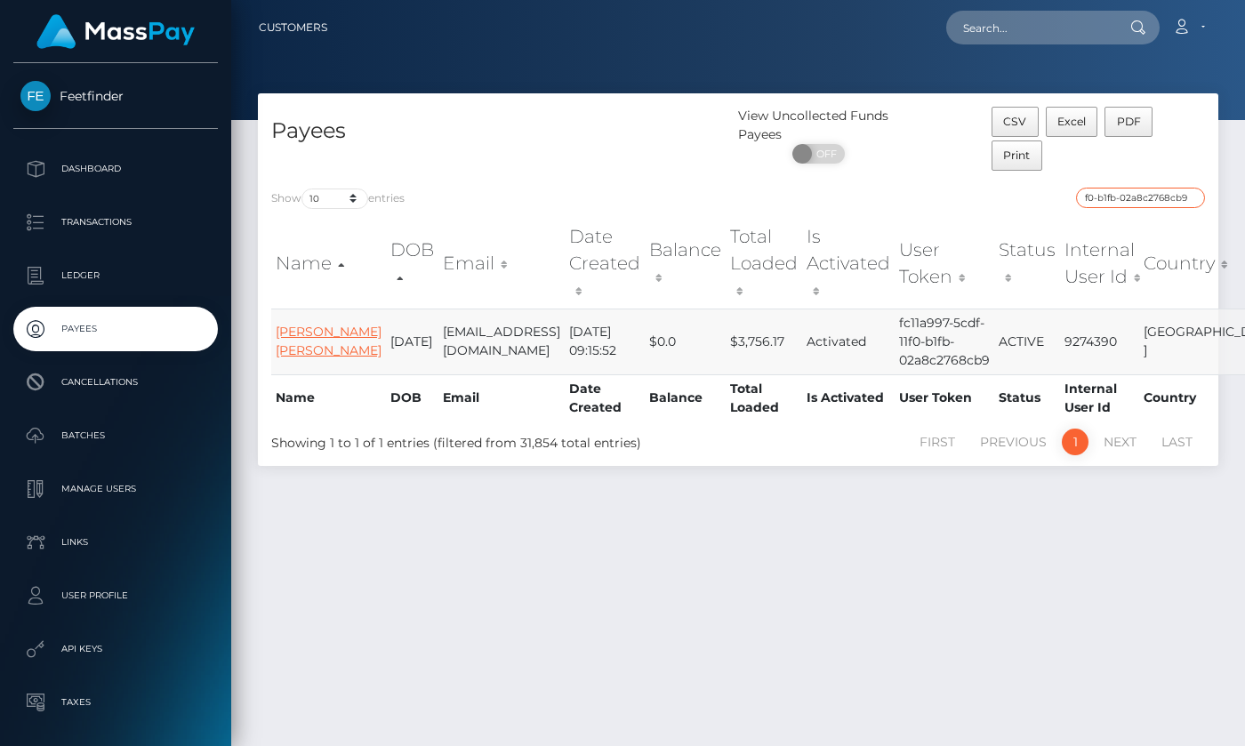
type input "fc11a997-5cdf-11f0-b1fb-02a8c2768cb9"
click at [299, 341] on link "Adele Louise Burford" at bounding box center [329, 341] width 106 height 35
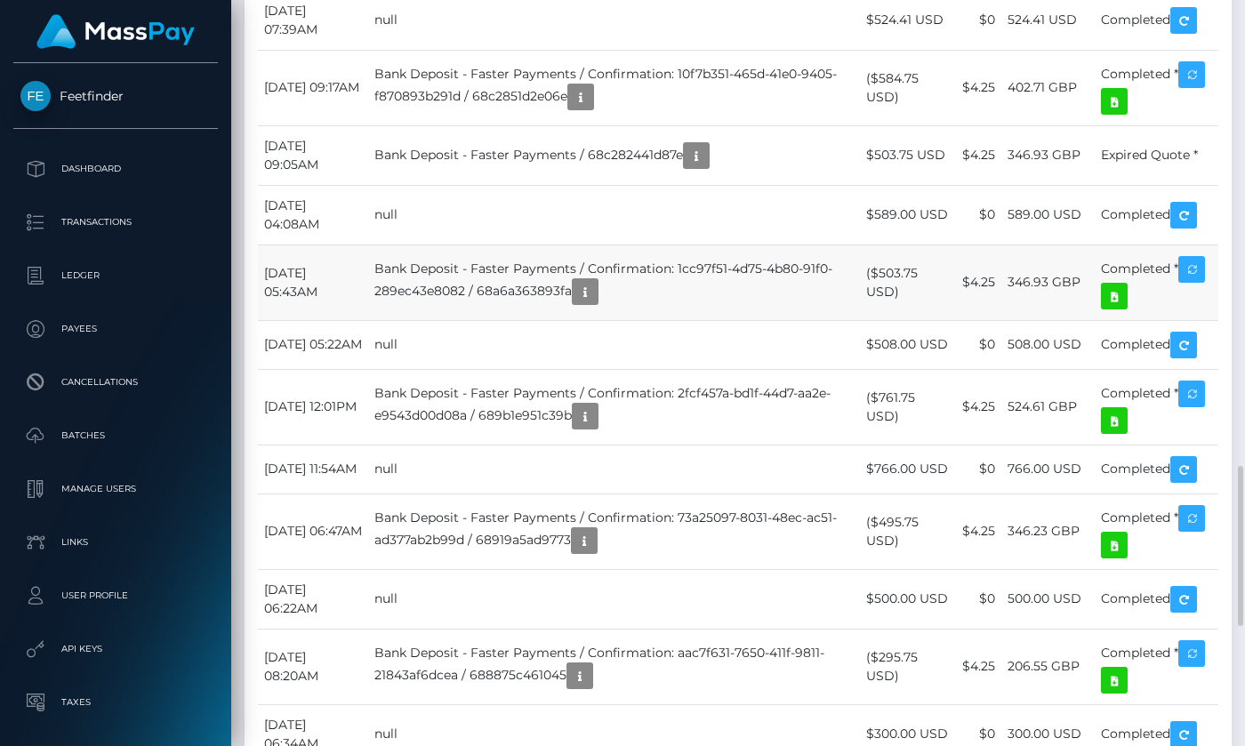
scroll to position [1951, 0]
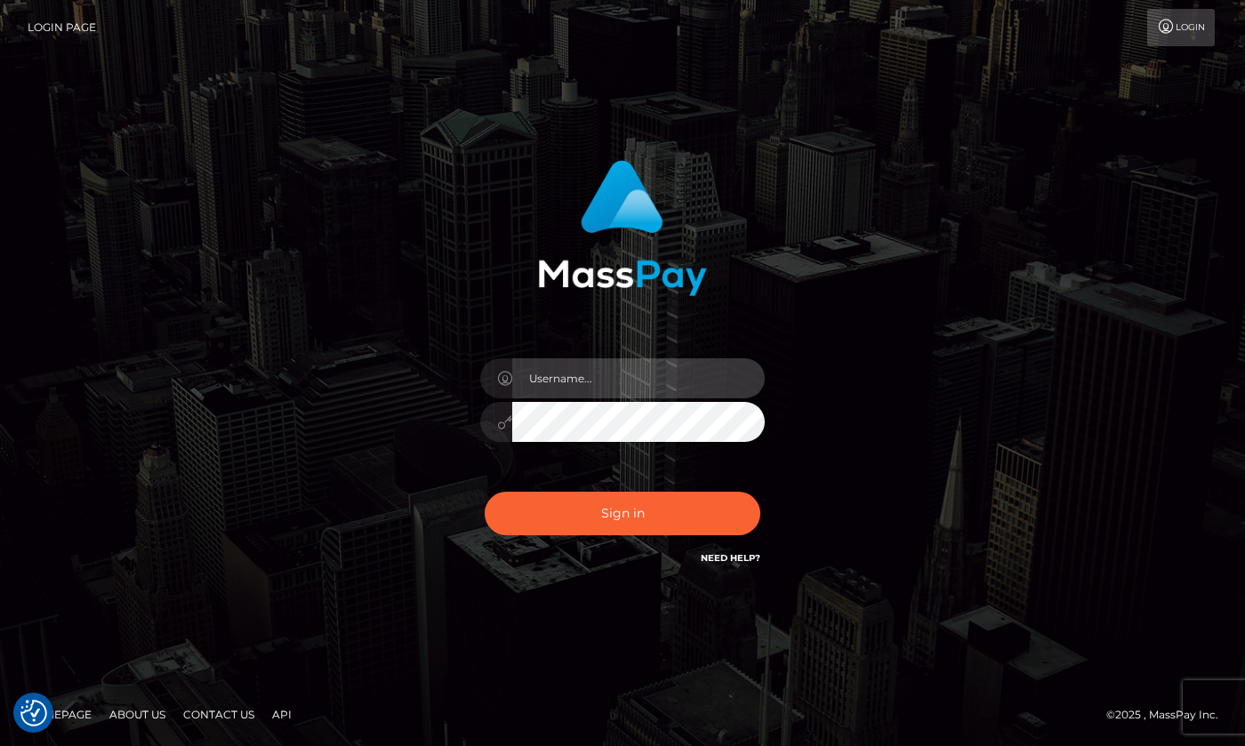
type input "hello.feetfinder"
click at [682, 385] on input "hello.feetfinder" at bounding box center [638, 378] width 253 height 40
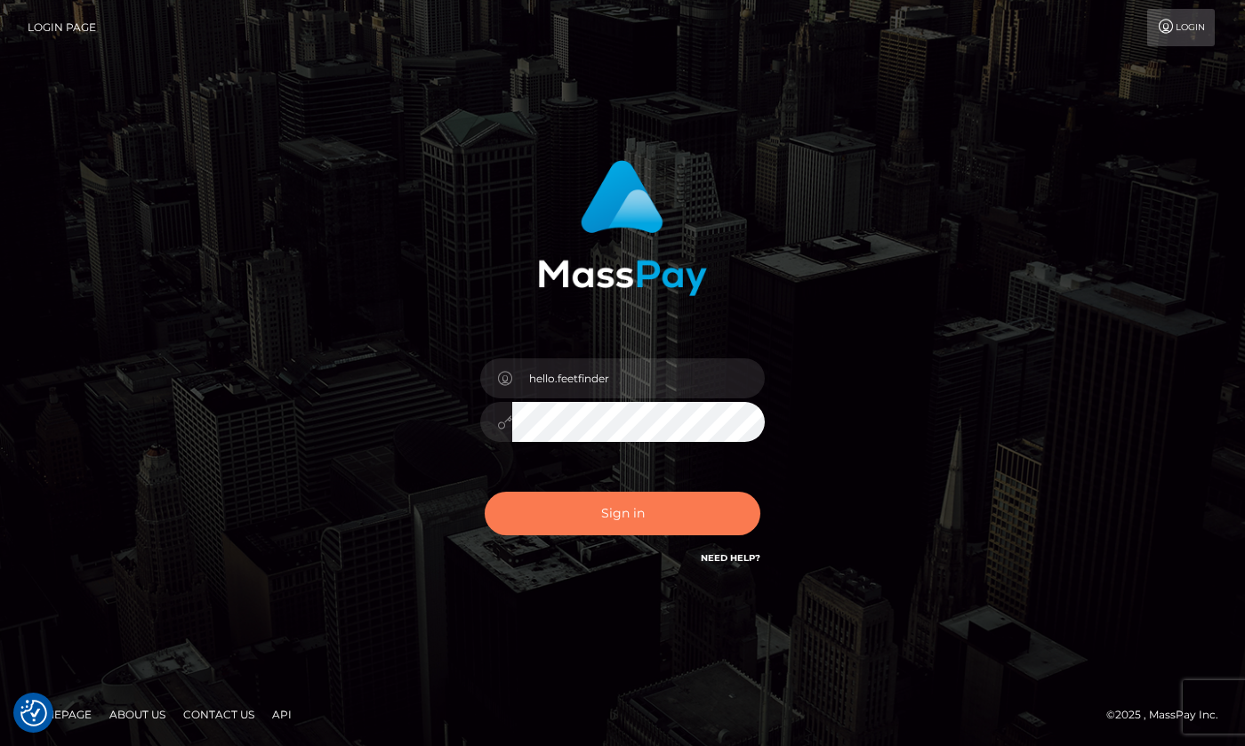
click at [674, 511] on button "Sign in" at bounding box center [623, 514] width 276 height 44
type input "hello.feetfinder"
click at [669, 512] on button "Sign in" at bounding box center [623, 514] width 276 height 44
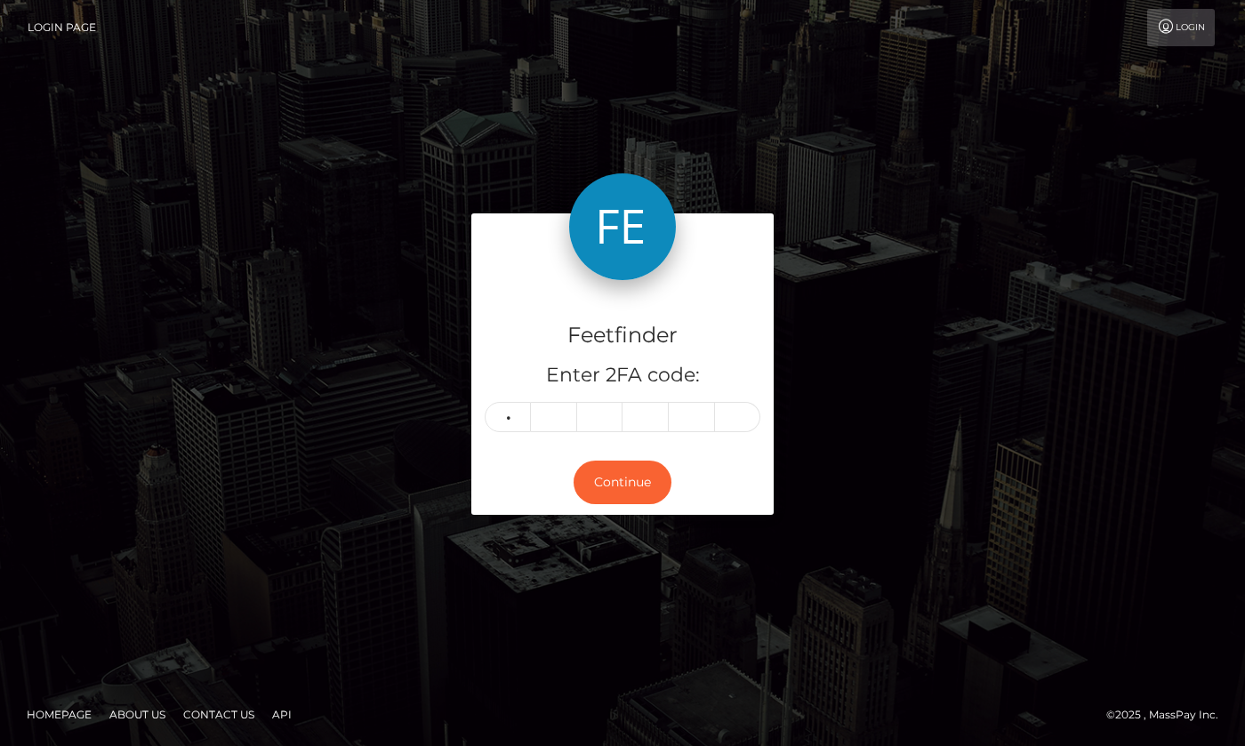
type input "1"
type input "8"
type input "1"
type input "6"
type input "8"
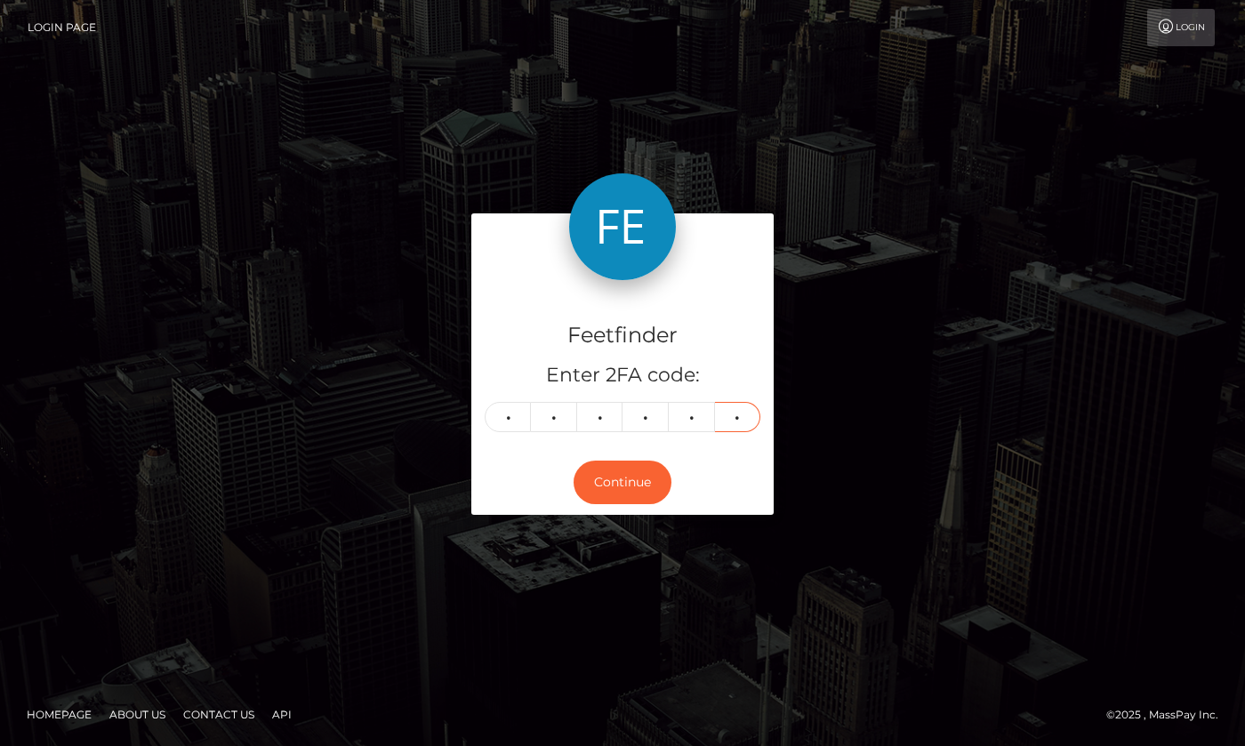
type input "6"
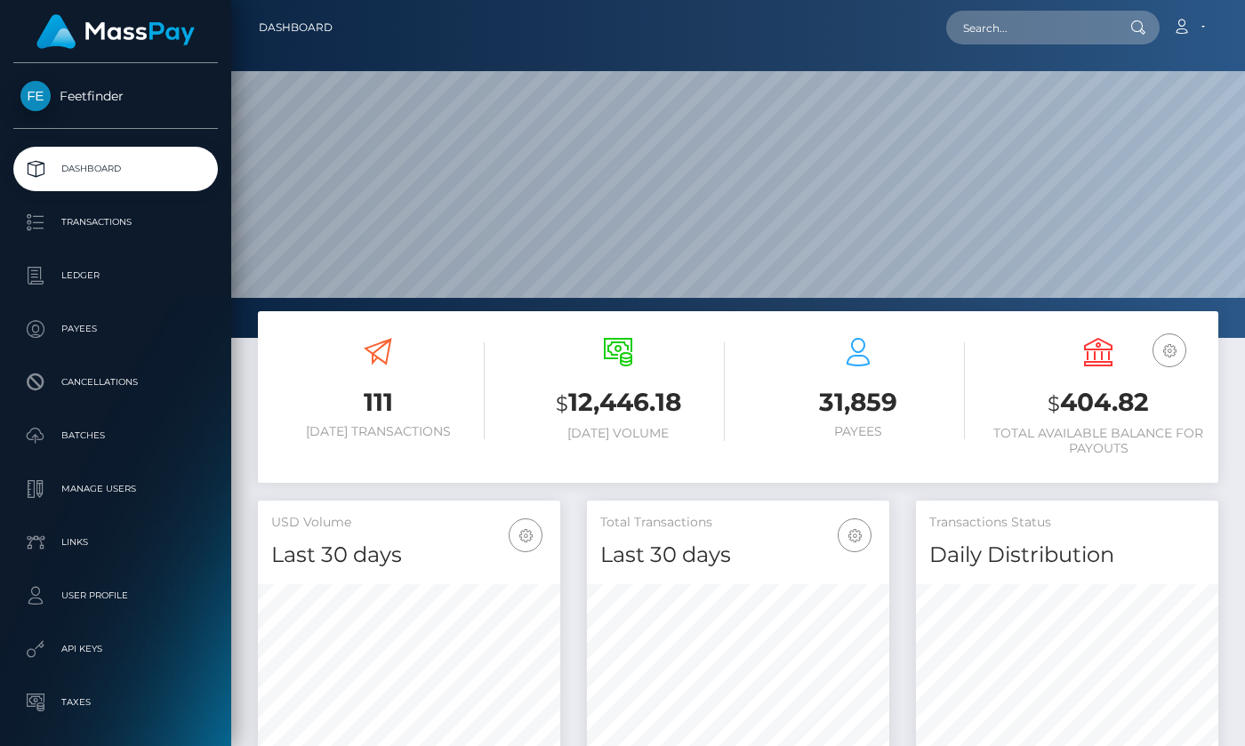
scroll to position [316, 302]
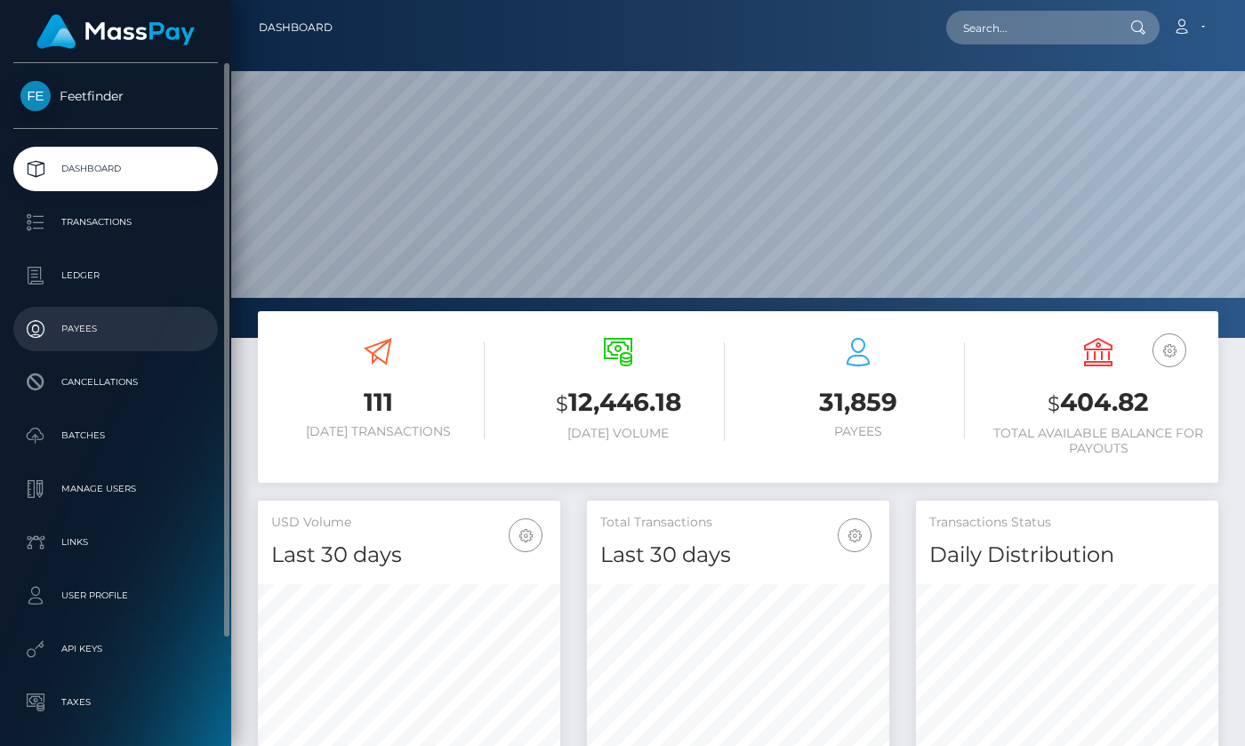
drag, startPoint x: 79, startPoint y: 323, endPoint x: 107, endPoint y: 318, distance: 27.9
click at [79, 323] on p "Payees" at bounding box center [115, 329] width 190 height 27
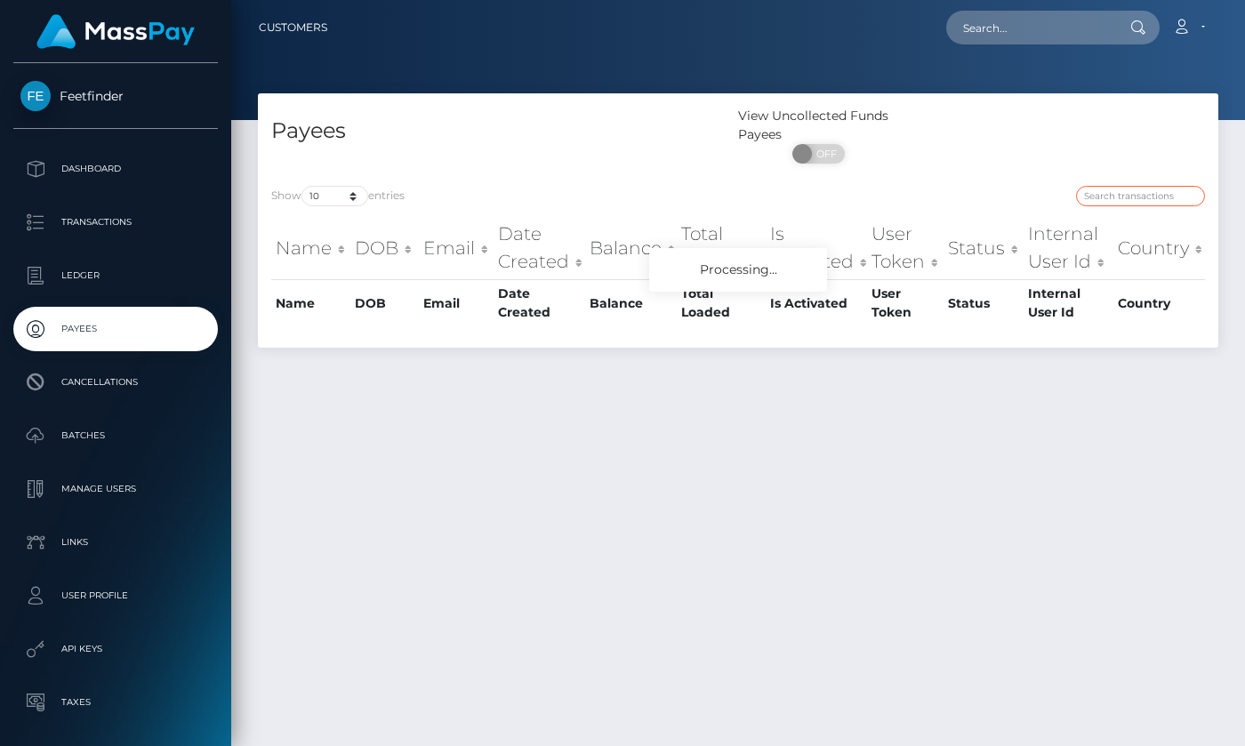
click at [1138, 195] on input "search" at bounding box center [1140, 196] width 129 height 20
paste input "c28be28a-36ee-11f0-9652-02c4b4fc7cc9"
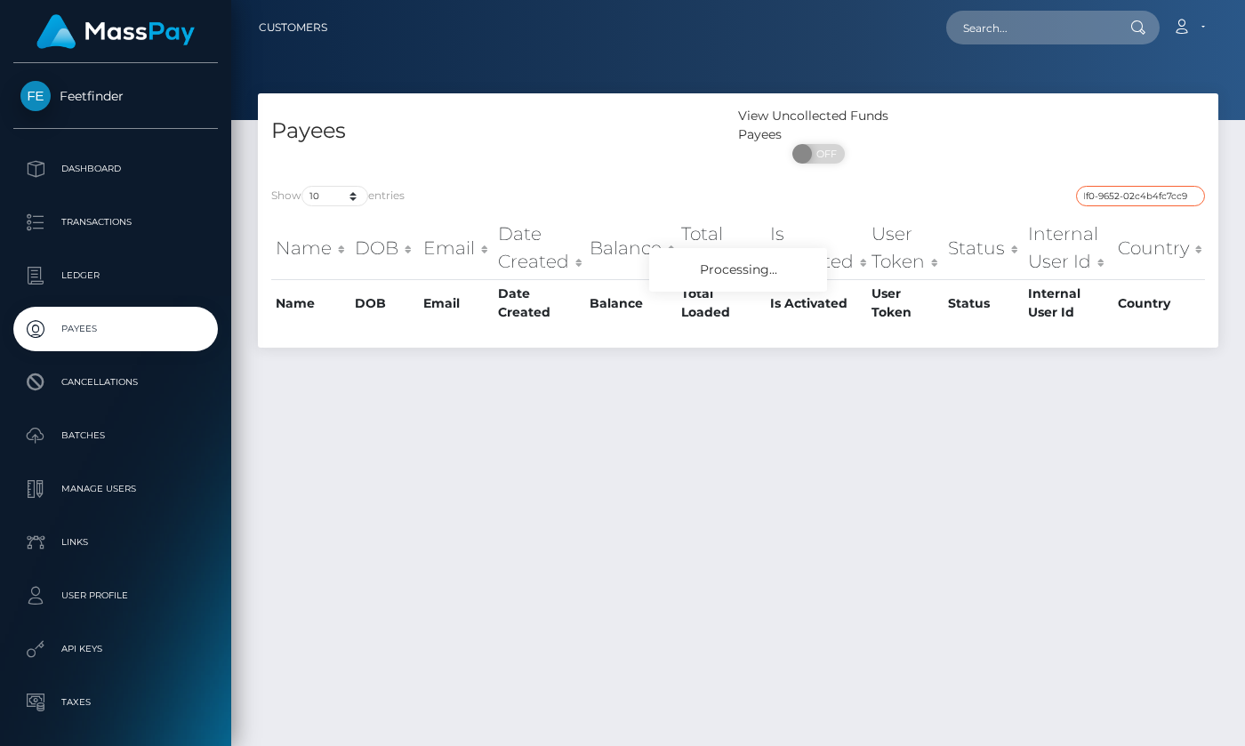
type input "c28be28a-36ee-11f0-9652-02c4b4fc7cc9"
